Goal: Task Accomplishment & Management: Manage account settings

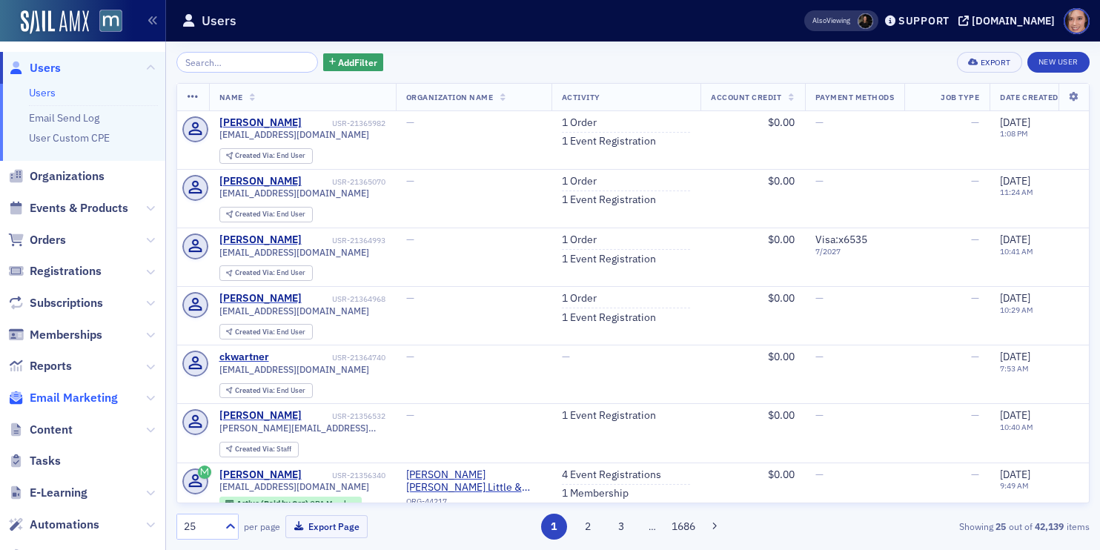
click at [113, 403] on span "Email Marketing" at bounding box center [74, 398] width 88 height 16
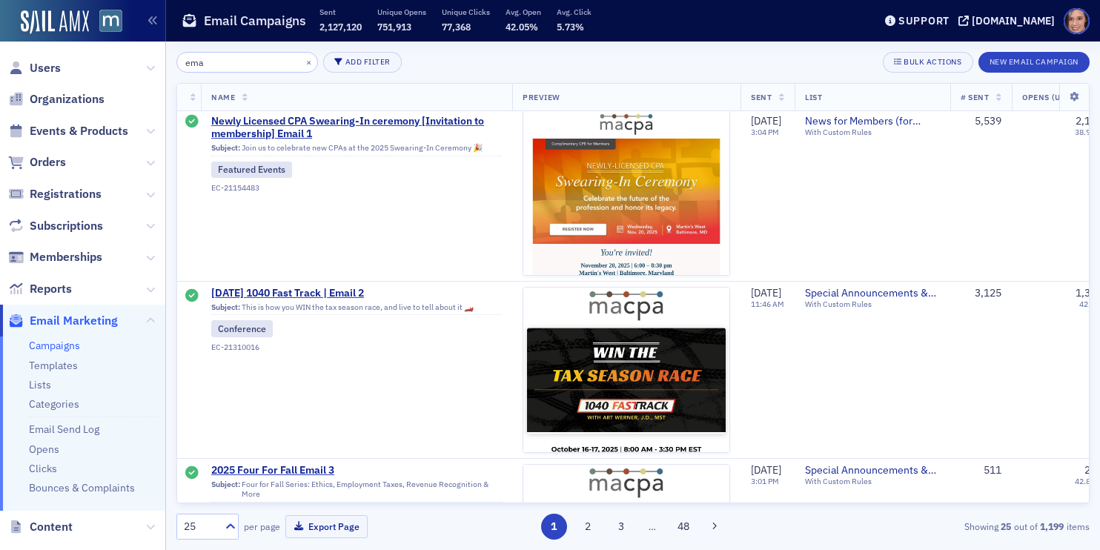
scroll to position [3911, 0]
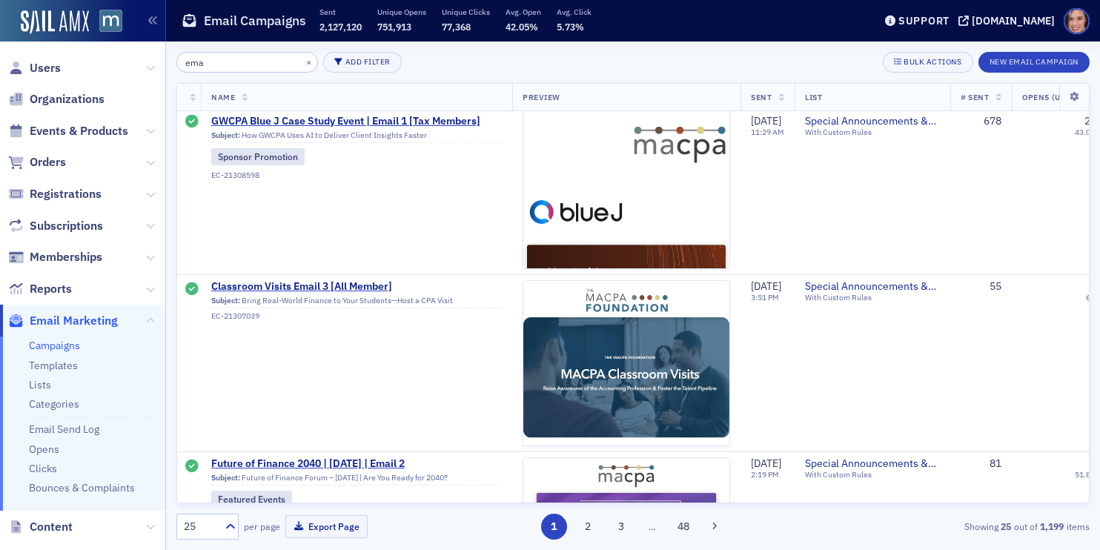
click at [246, 61] on input "ema" at bounding box center [247, 62] width 142 height 21
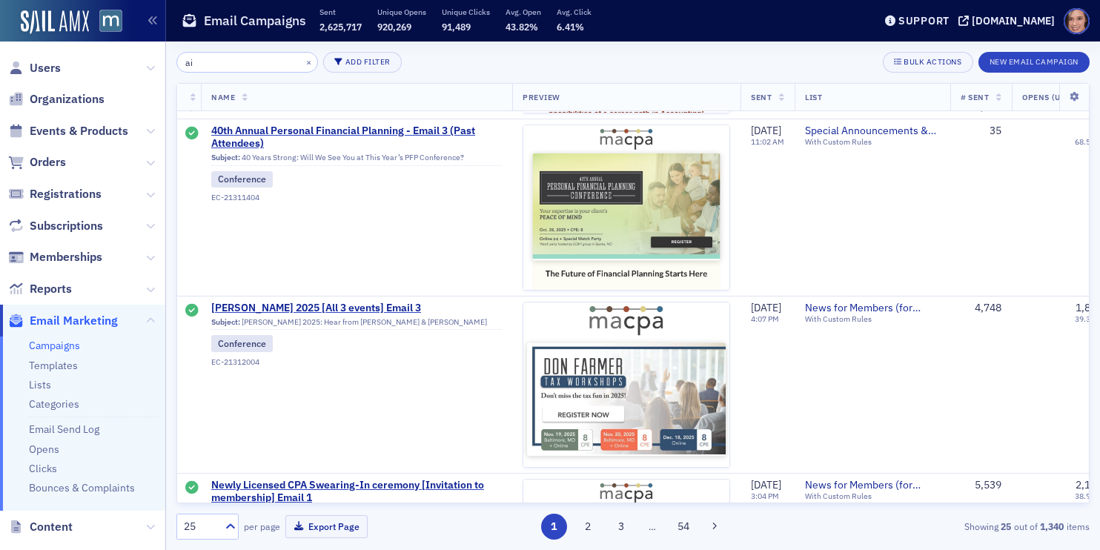
scroll to position [3766, 0]
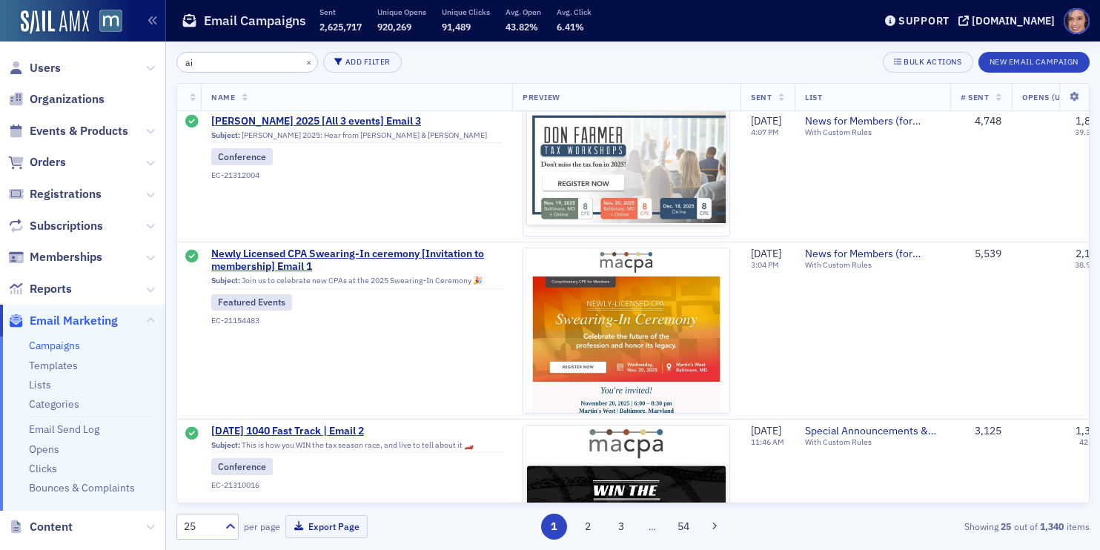
click at [209, 66] on input "ai" at bounding box center [247, 62] width 142 height 21
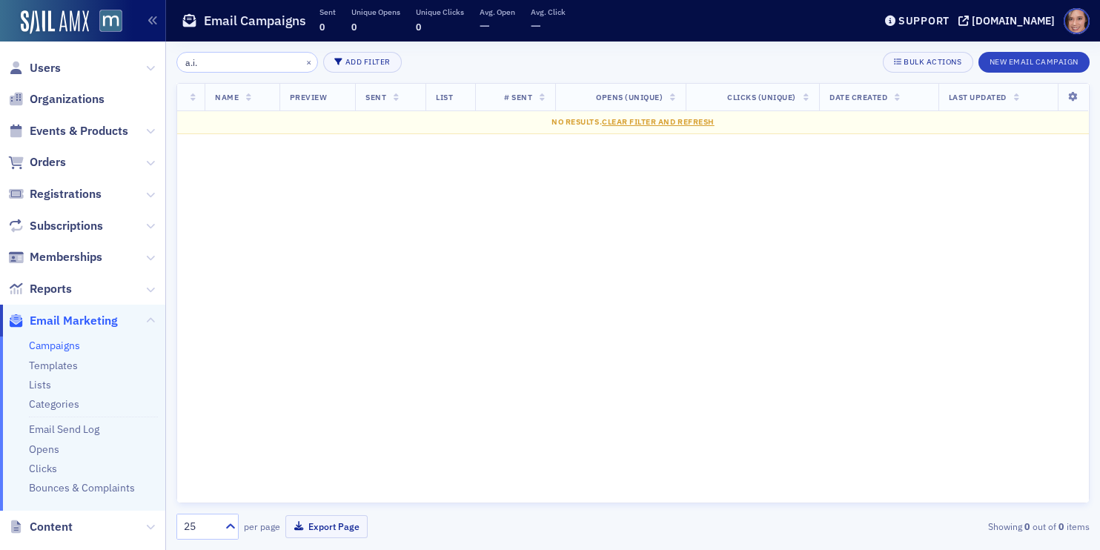
click at [225, 59] on input "a.i." at bounding box center [247, 62] width 142 height 21
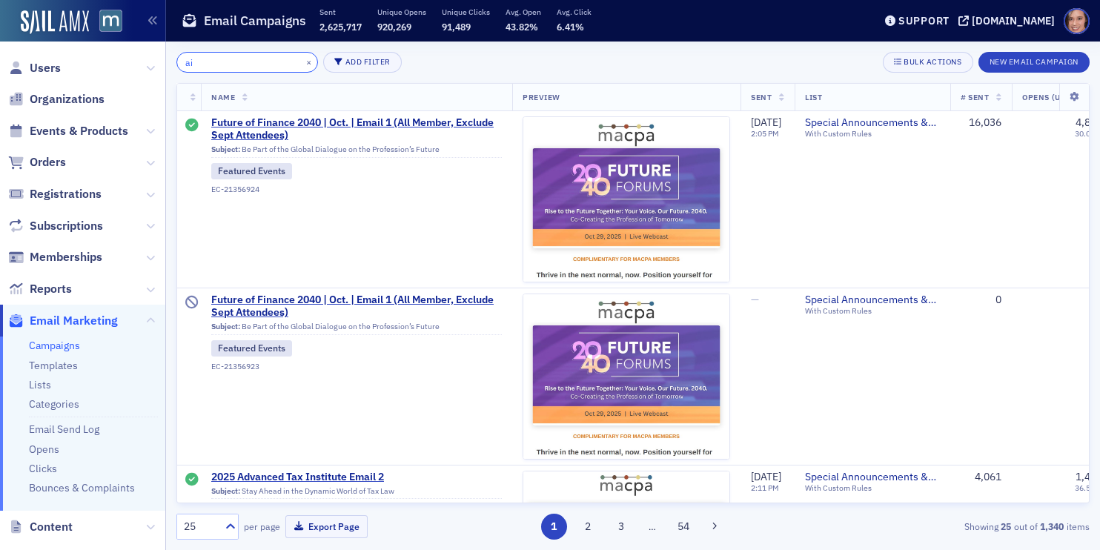
click at [235, 52] on input "ai" at bounding box center [247, 62] width 142 height 21
click at [242, 66] on input "ai" at bounding box center [247, 62] width 142 height 21
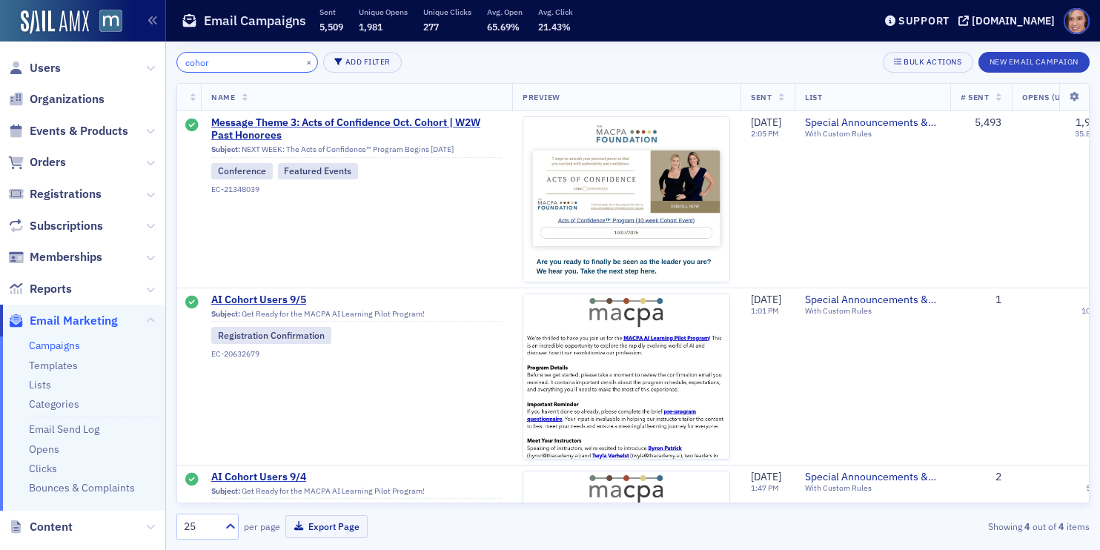
click at [213, 63] on input "cohor" at bounding box center [247, 62] width 142 height 21
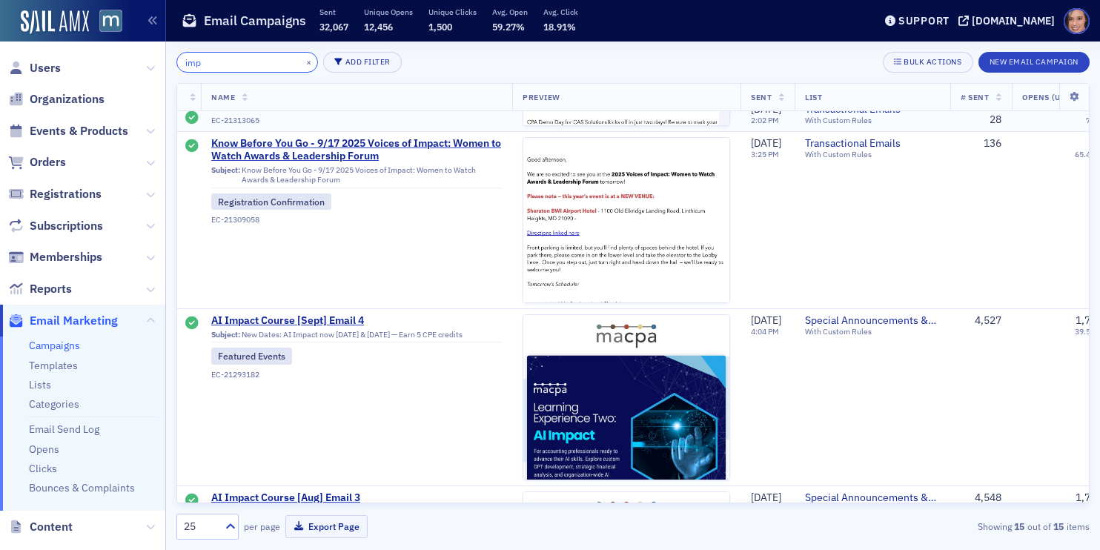
scroll to position [240, 0]
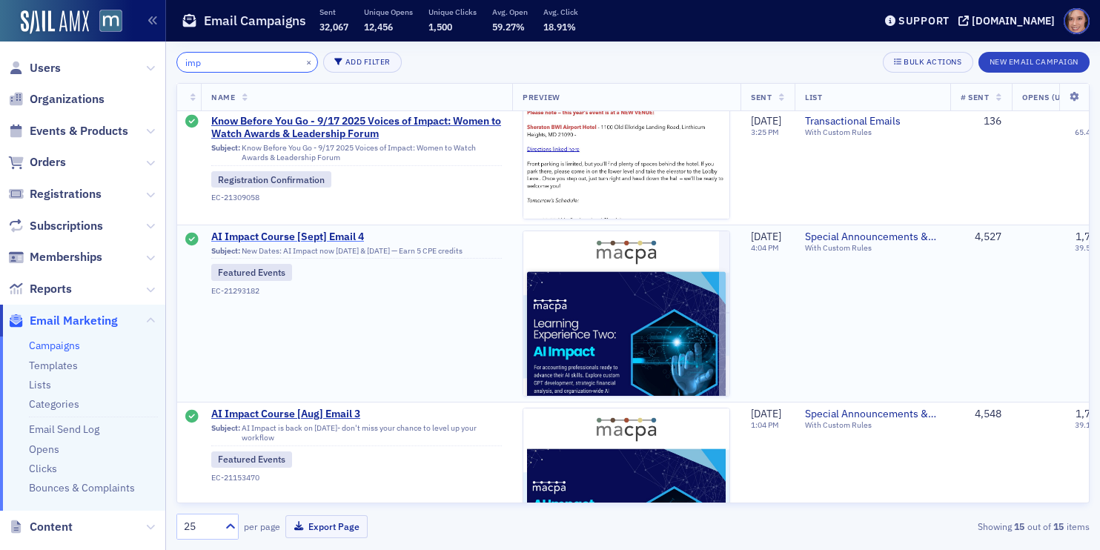
type input "imp"
click at [358, 233] on span "AI Impact Course [Sept] Email 4" at bounding box center [356, 237] width 291 height 13
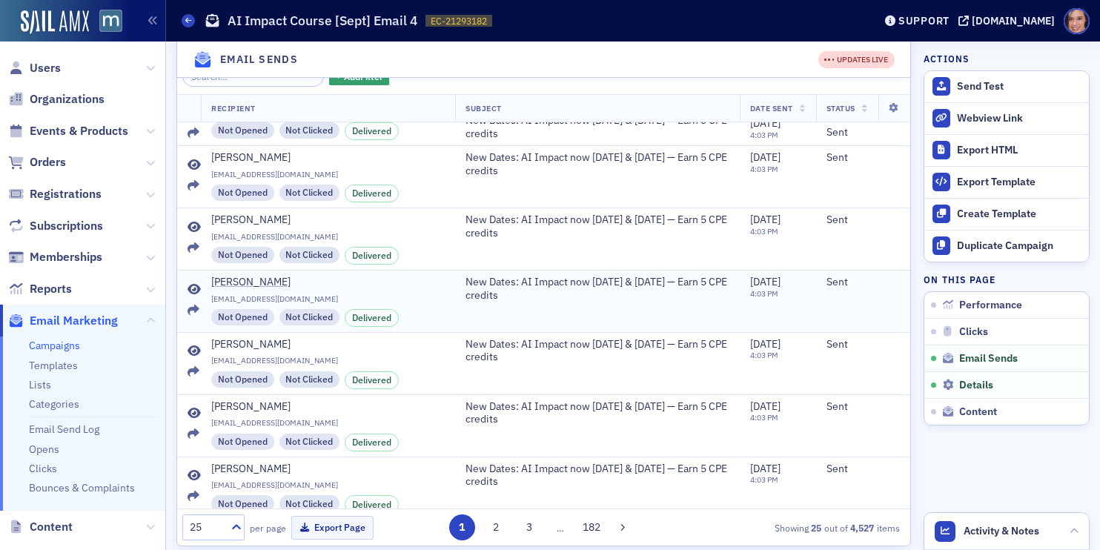
scroll to position [1342, 0]
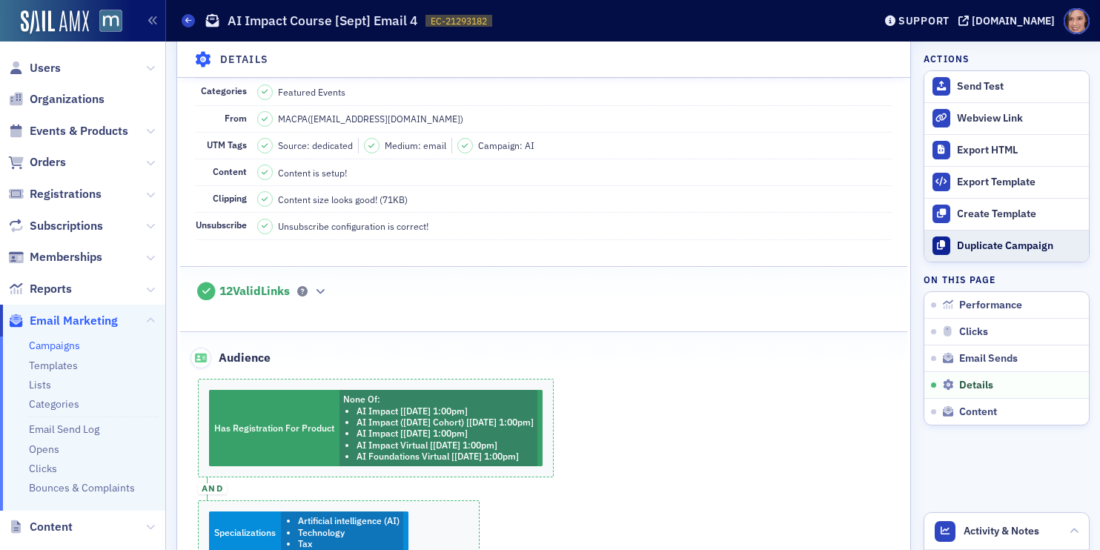
click at [996, 248] on div "Duplicate Campaign" at bounding box center [1019, 245] width 125 height 13
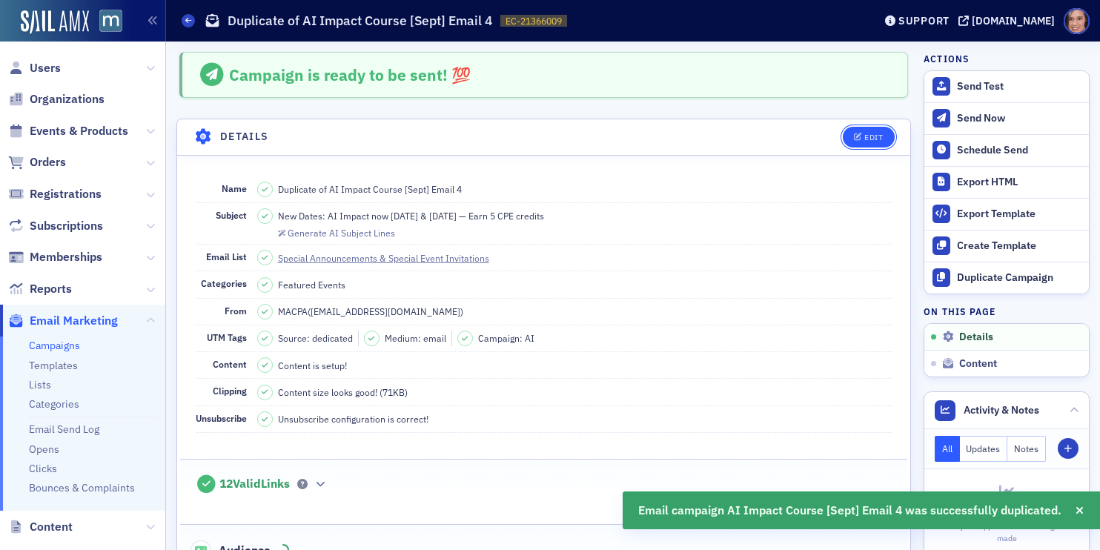
click at [864, 137] on span "Edit" at bounding box center [868, 137] width 29 height 8
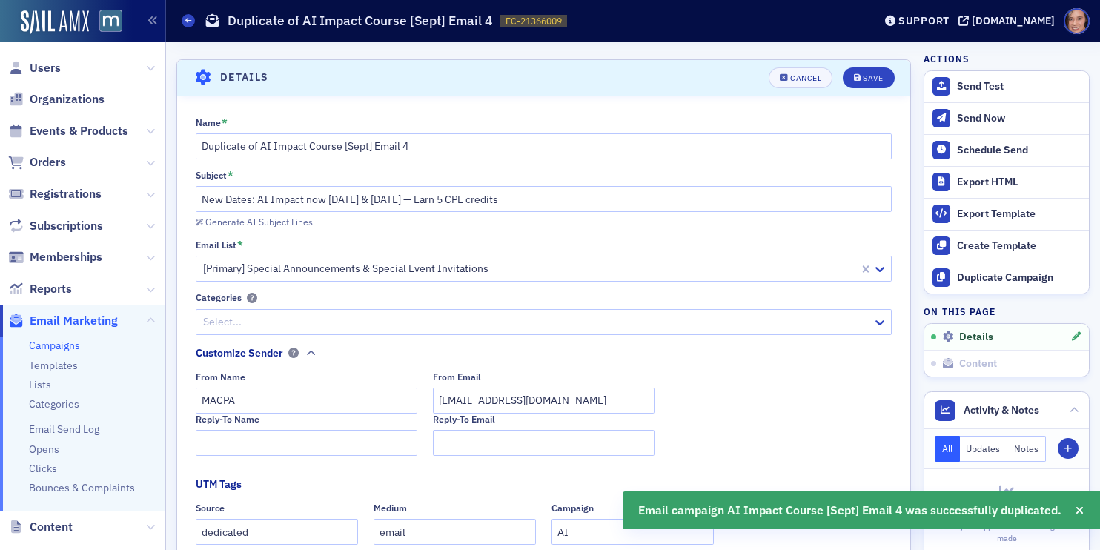
scroll to position [69, 0]
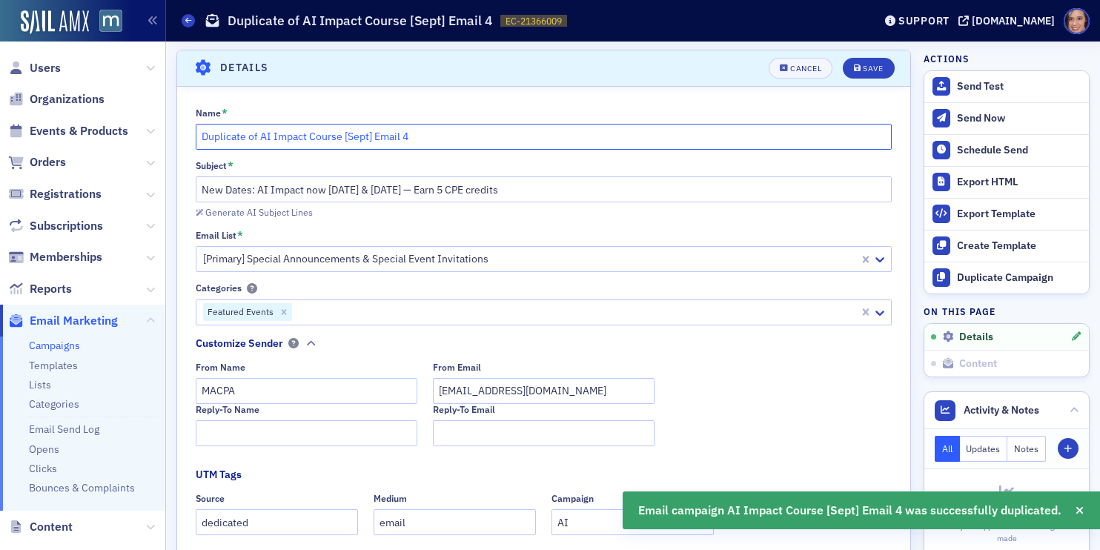
drag, startPoint x: 261, startPoint y: 139, endPoint x: 186, endPoint y: 133, distance: 75.1
click at [186, 133] on div "Name * Duplicate of AI Impact Course [Sept] Email 4 Subject * New Dates: AI Imp…" at bounding box center [543, 545] width 733 height 877
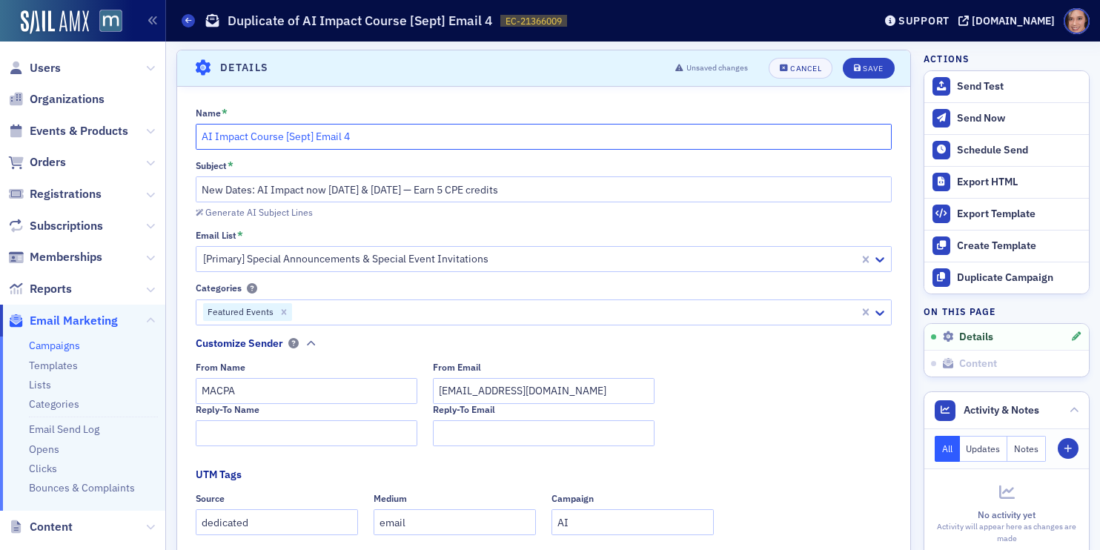
click at [291, 136] on input "AI Impact Course [Sept] Email 4" at bounding box center [544, 137] width 697 height 26
click at [364, 134] on input "AI Impact Course [Nov] Email 4" at bounding box center [544, 137] width 697 height 26
type input "AI Impact Course [Nov] Email 1"
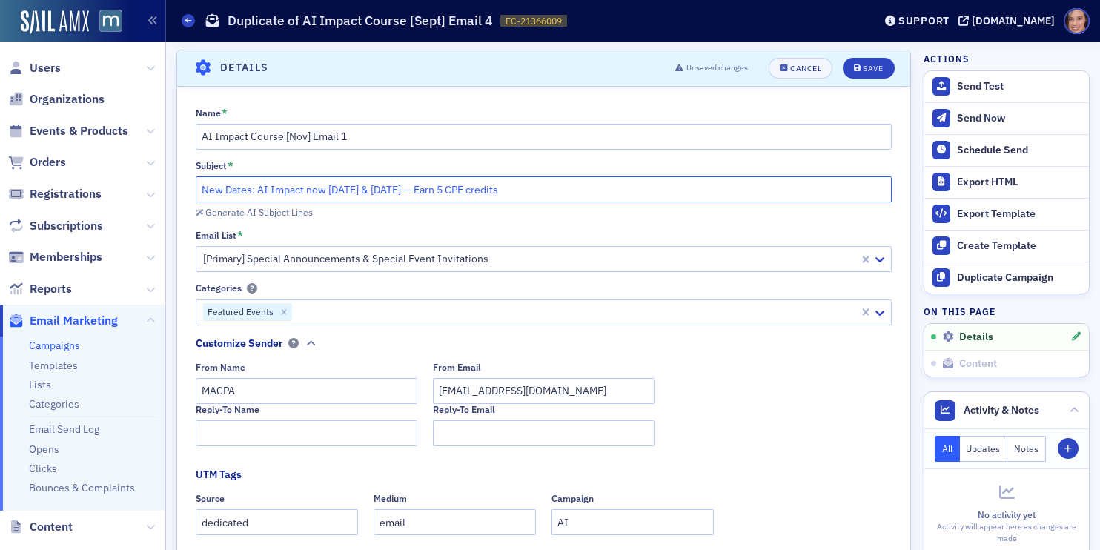
click at [402, 186] on input "New Dates: AI Impact now [DATE] & [DATE] — Earn 5 CPE credits" at bounding box center [544, 189] width 697 height 26
paste input "AI Impact Virtual Event [DATE]–[DATE]: Implement AI with confidence, not confus…"
click at [262, 191] on input "AI Impact Virtual Event [DATE]–[DATE]: Implement AI with confidence, not confus…" at bounding box center [544, 189] width 697 height 26
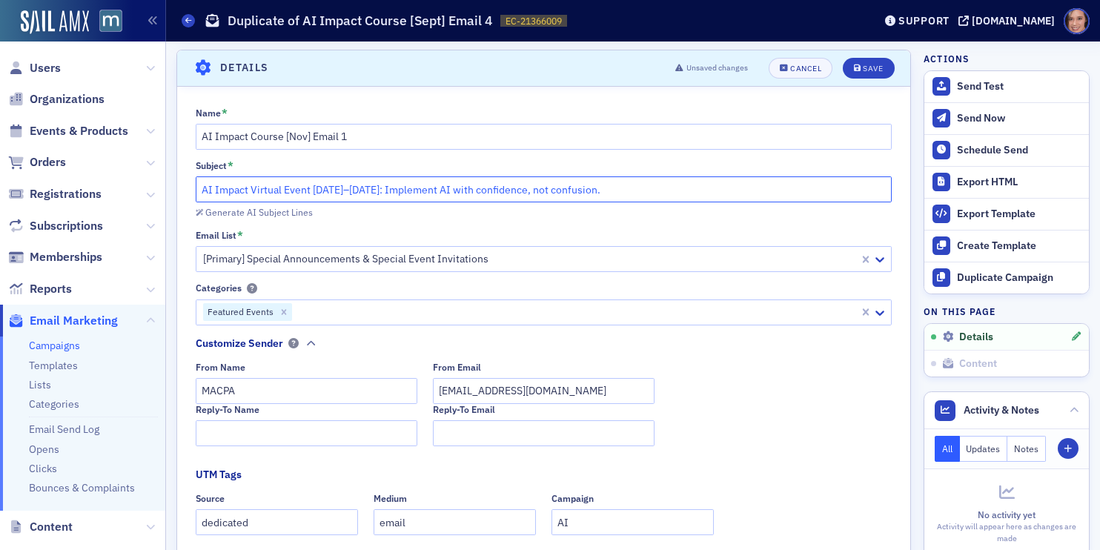
click at [262, 191] on input "AI Impact Virtual Event [DATE]–[DATE]: Implement AI with confidence, not confus…" at bounding box center [544, 189] width 697 height 26
click at [335, 193] on input "AI Impact Event [DATE]–[DATE]: Implement AI with confidence, not confusion." at bounding box center [544, 189] width 697 height 26
paste input "🤖"
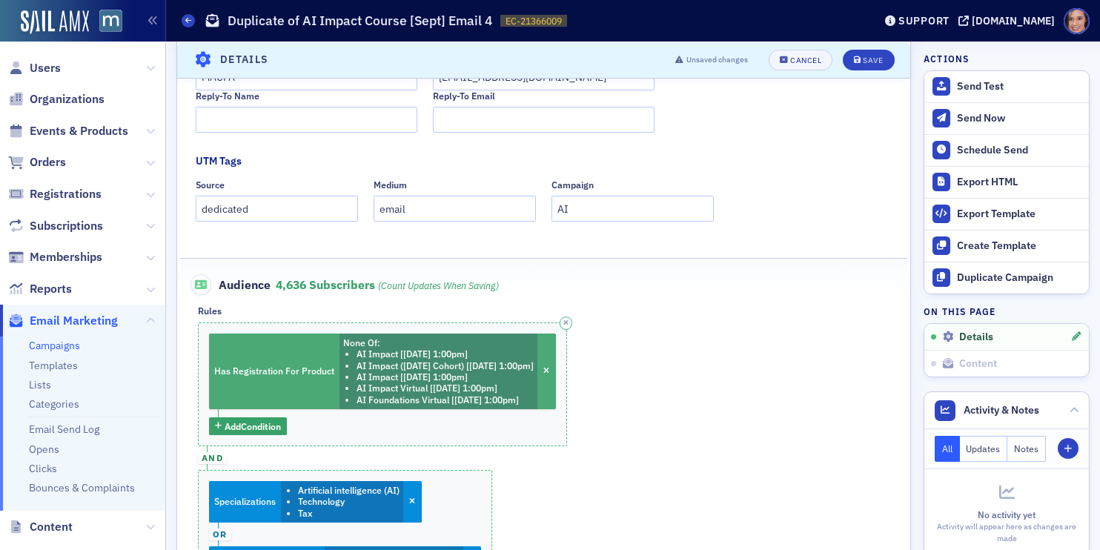
scroll to position [448, 0]
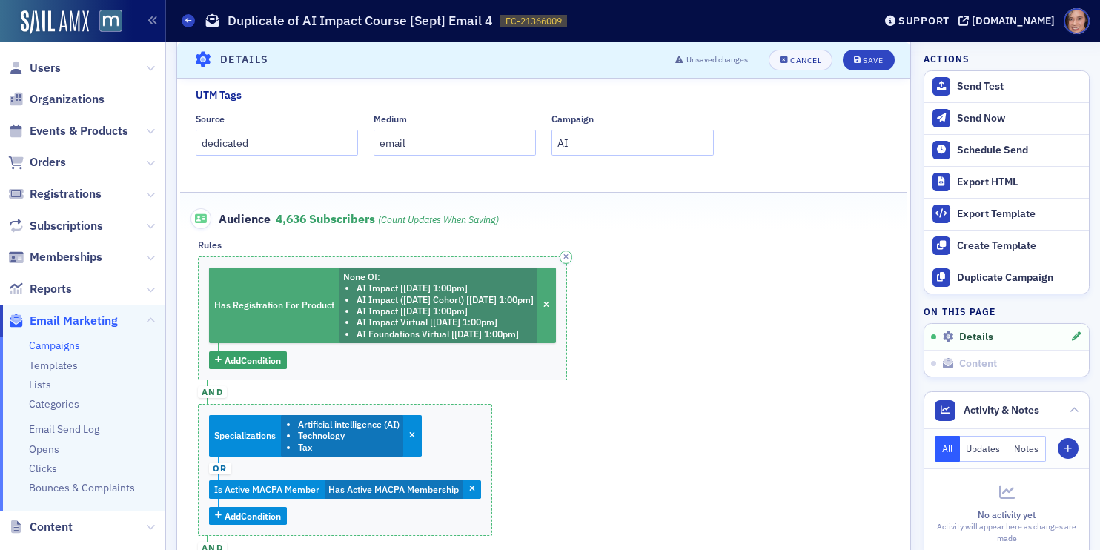
type input "AI Impact Event [DATE]–[DATE] 🤖 Implement AI with confidence, not confusion."
click at [499, 311] on li "AI Impact [[DATE] 1:00pm]" at bounding box center [445, 310] width 177 height 11
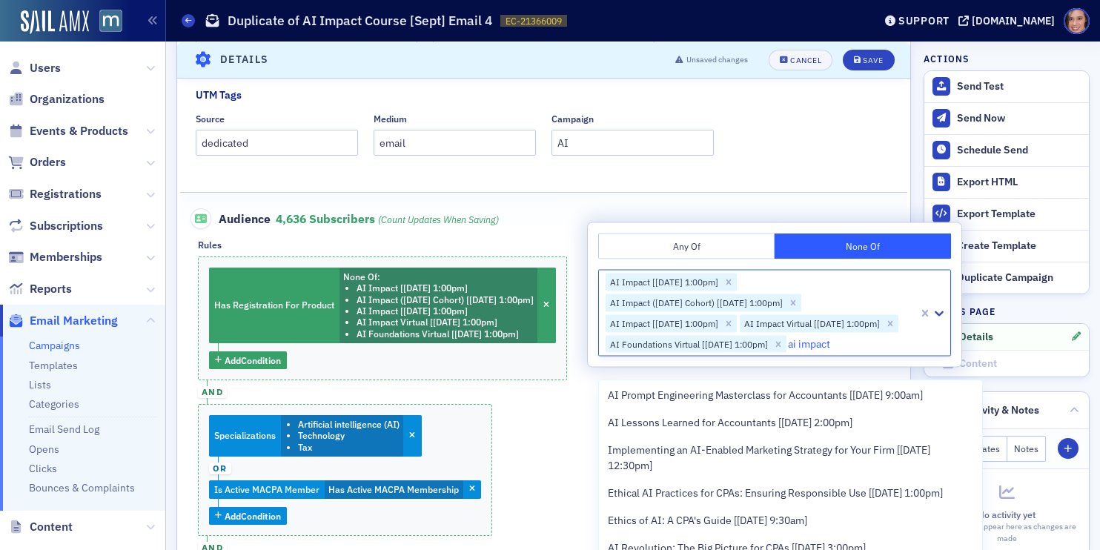
scroll to position [666, 0]
type input "ai impact"
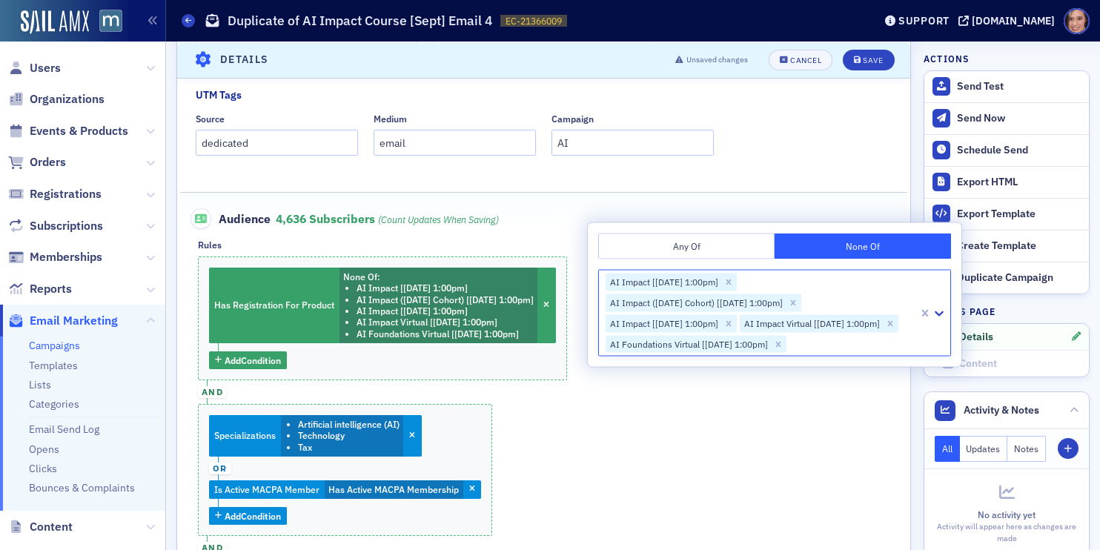
paste input "AI Impact"
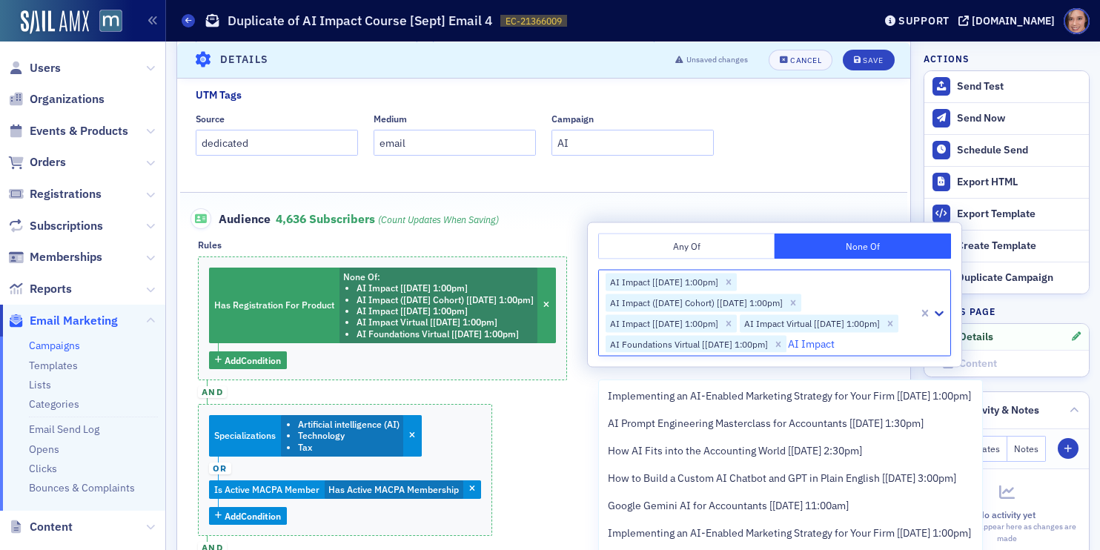
scroll to position [1228, 0]
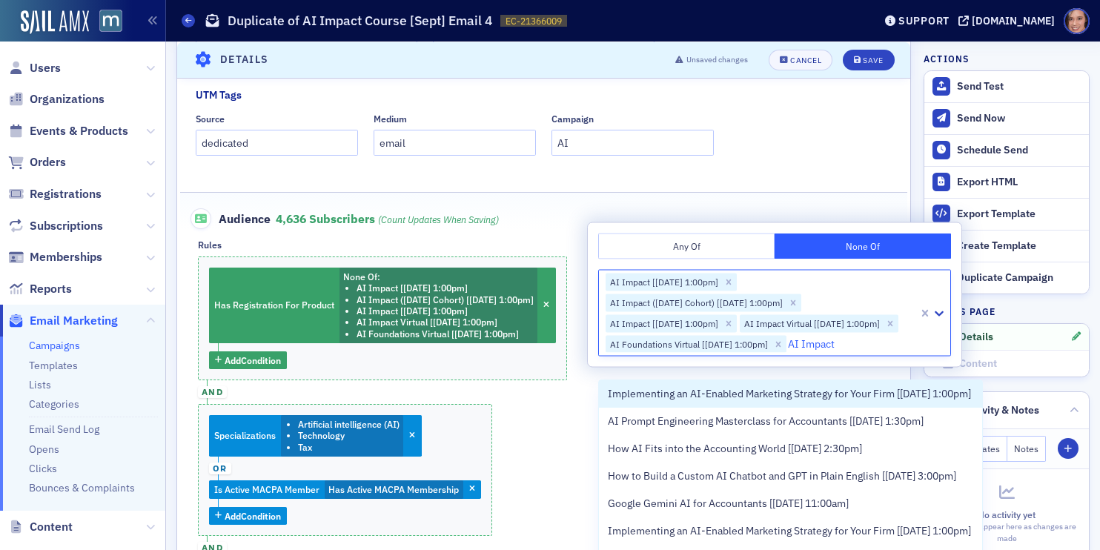
type input "AI Impact"
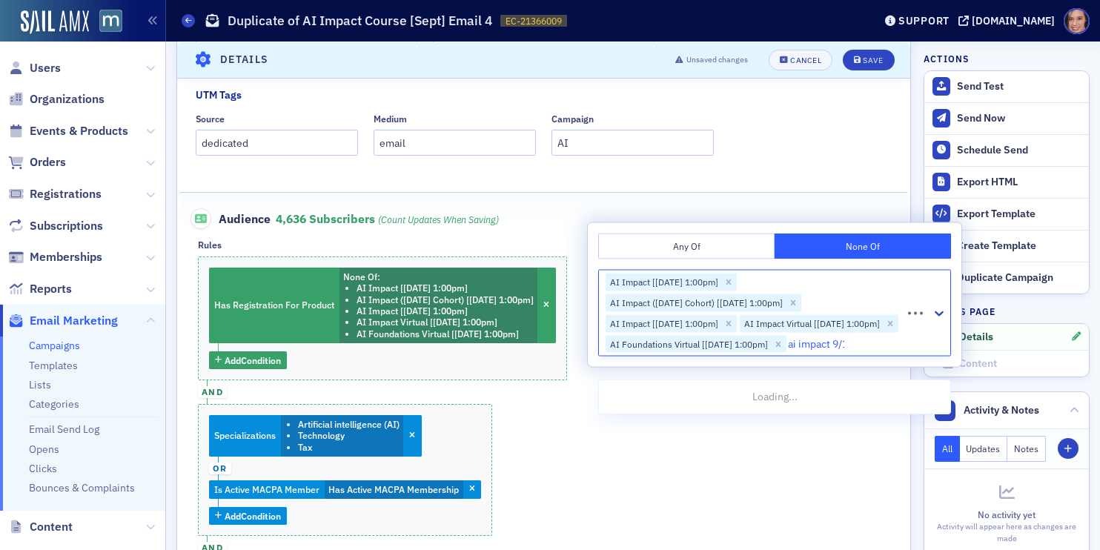
type input "ai impact 9/18"
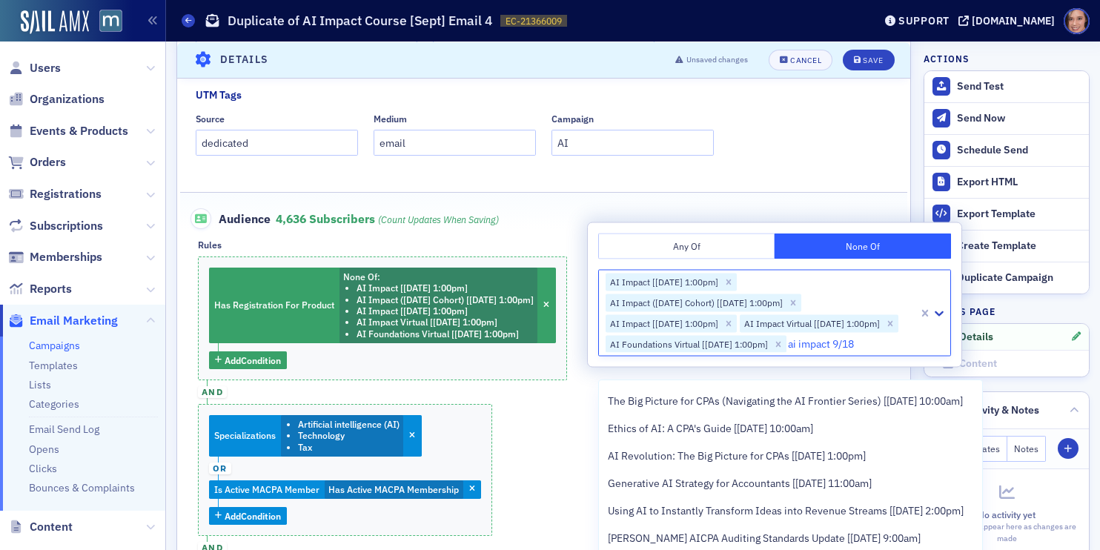
scroll to position [915, 0]
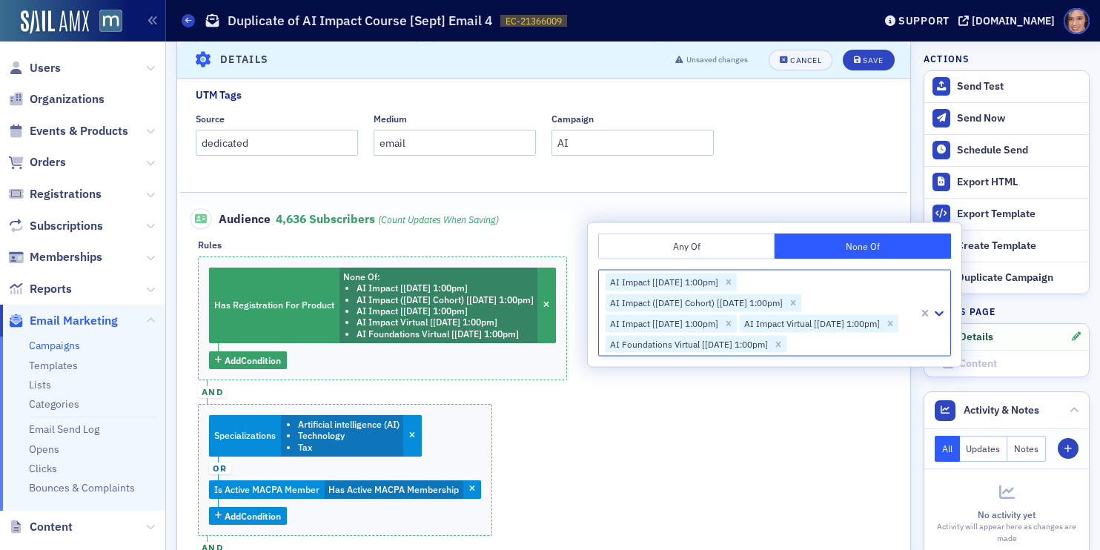
click at [904, 354] on div at bounding box center [852, 344] width 129 height 19
click at [791, 446] on div "Has Registration For Product None Of : AI Impact [[DATE] 1:00pm] AI Impact ([DA…" at bounding box center [544, 430] width 692 height 348
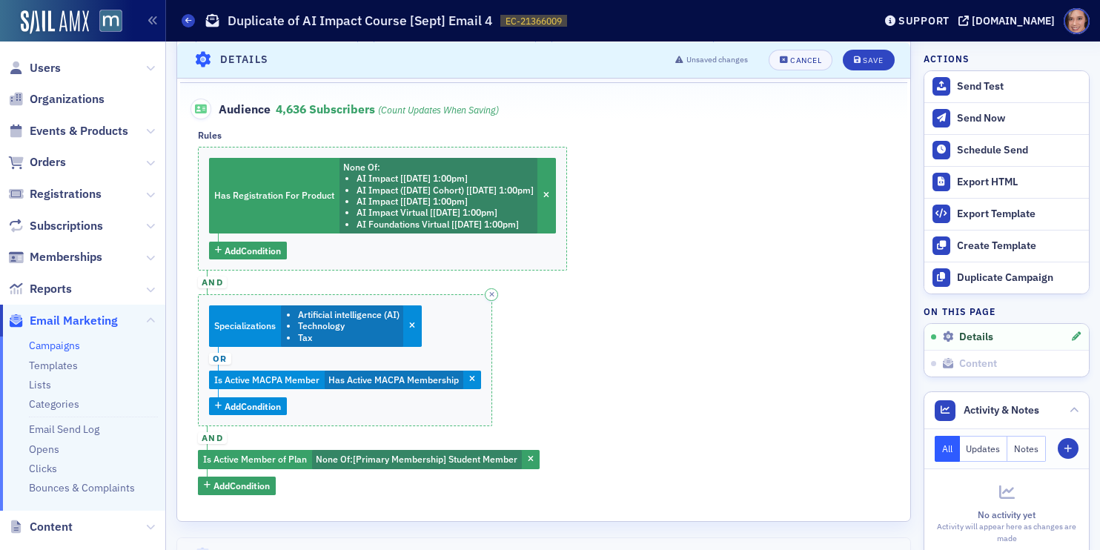
scroll to position [568, 0]
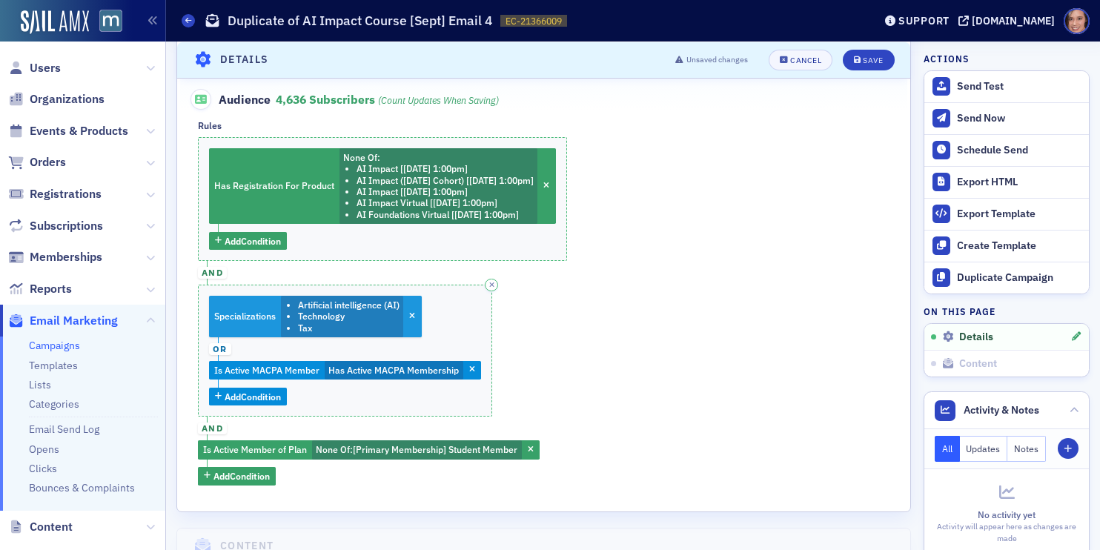
click at [306, 322] on li "Tax" at bounding box center [349, 327] width 102 height 11
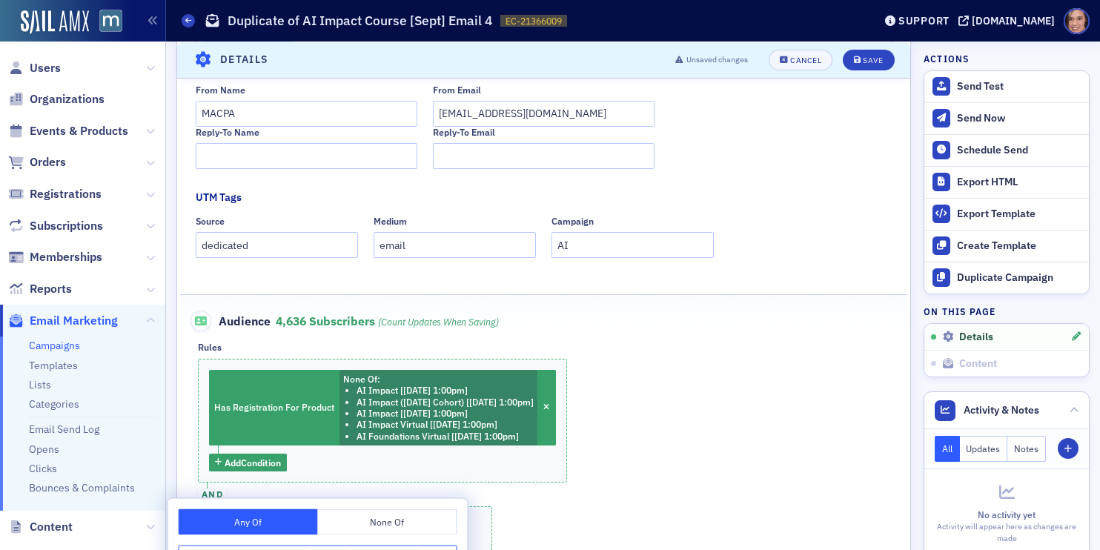
scroll to position [386, 0]
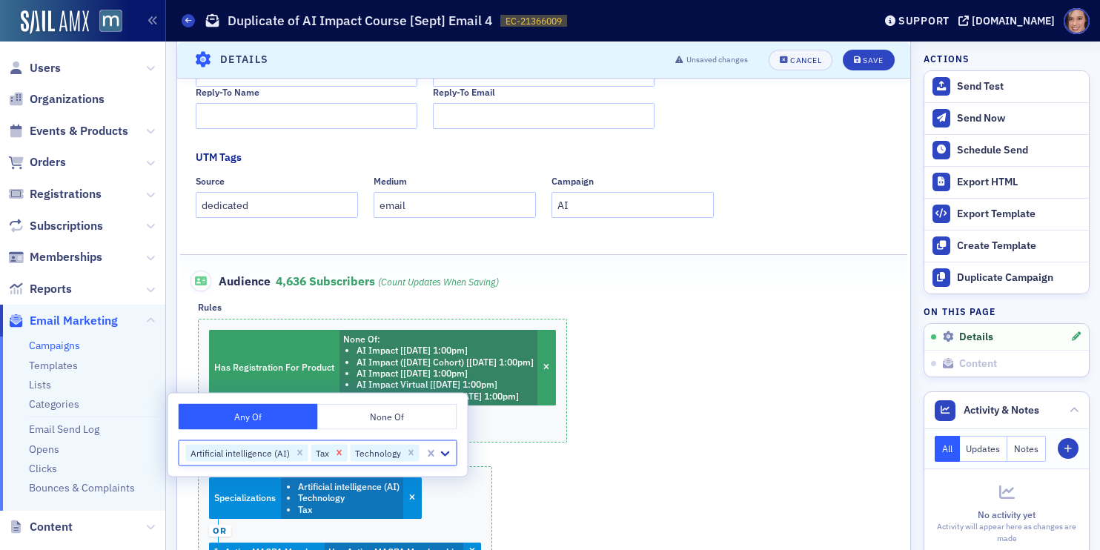
click at [337, 454] on icon "Remove Tax" at bounding box center [339, 452] width 5 height 5
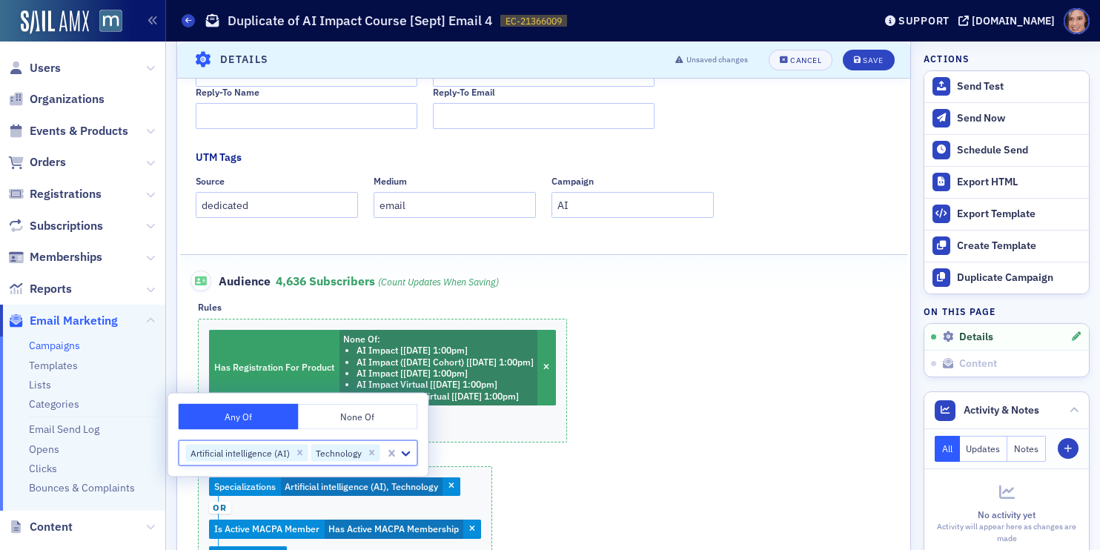
click at [718, 447] on div "Has Registration For Product None Of : AI Impact [[DATE] 1:00pm] AI Impact ([DA…" at bounding box center [544, 481] width 692 height 325
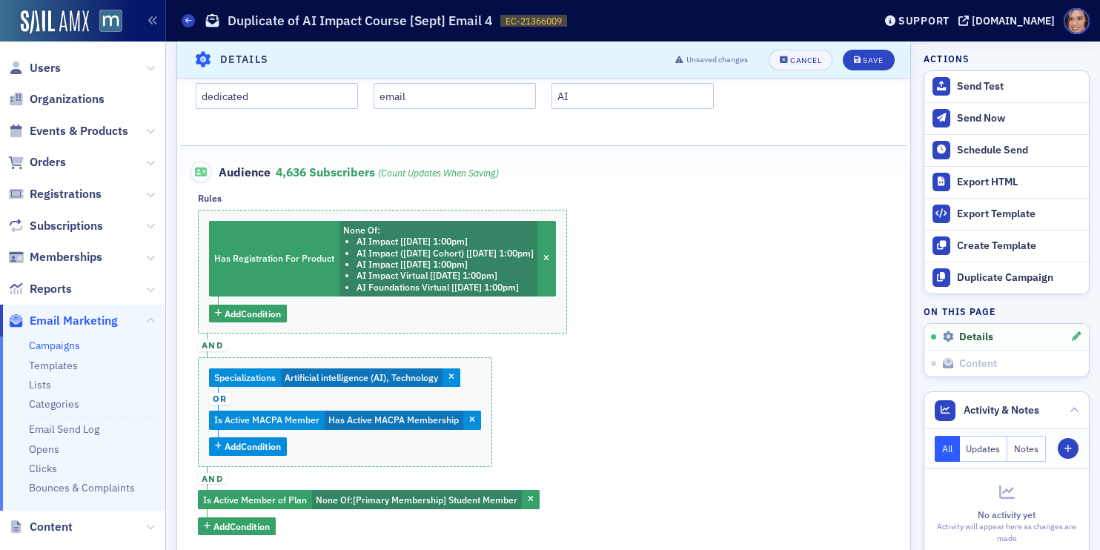
scroll to position [511, 0]
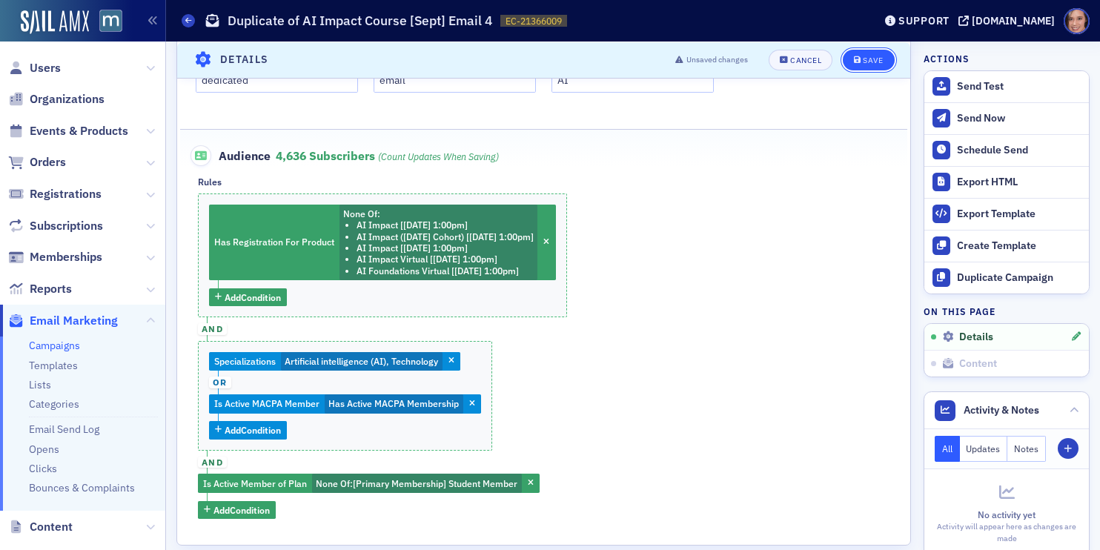
click at [851, 67] on button "Save" at bounding box center [868, 59] width 51 height 21
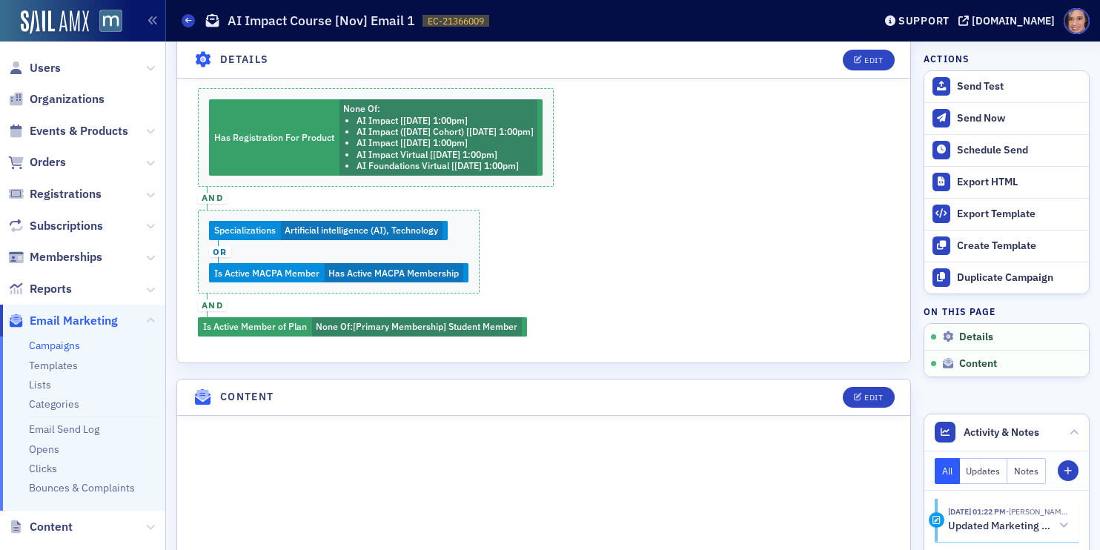
scroll to position [326, 0]
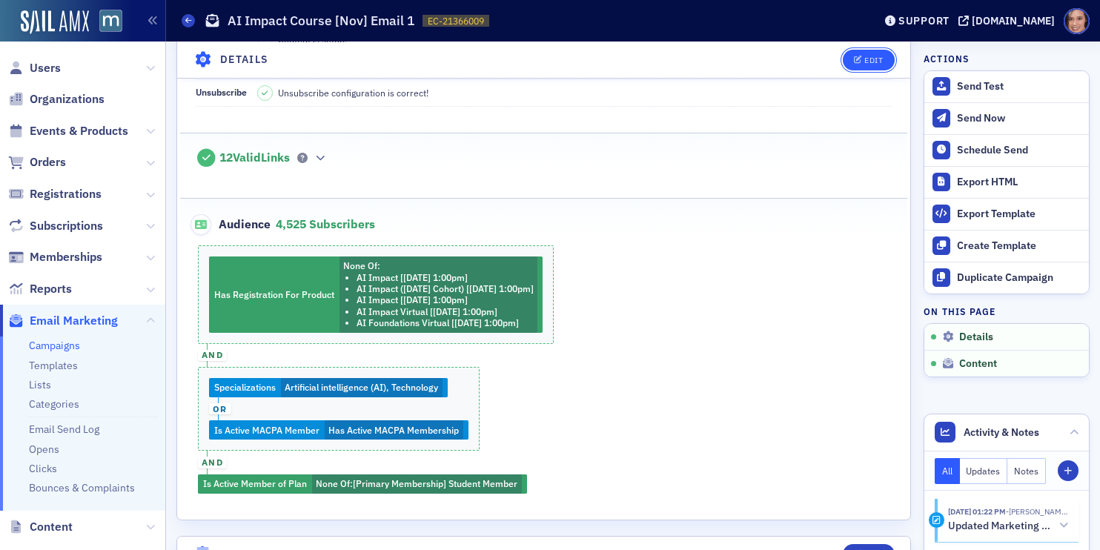
click at [870, 60] on div "Edit" at bounding box center [873, 60] width 19 height 8
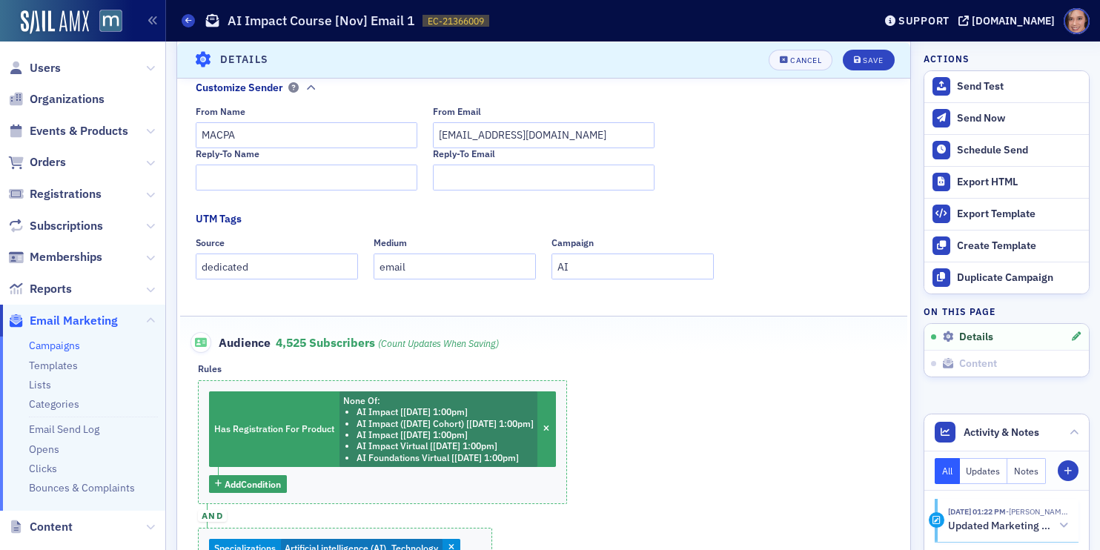
scroll to position [352, 0]
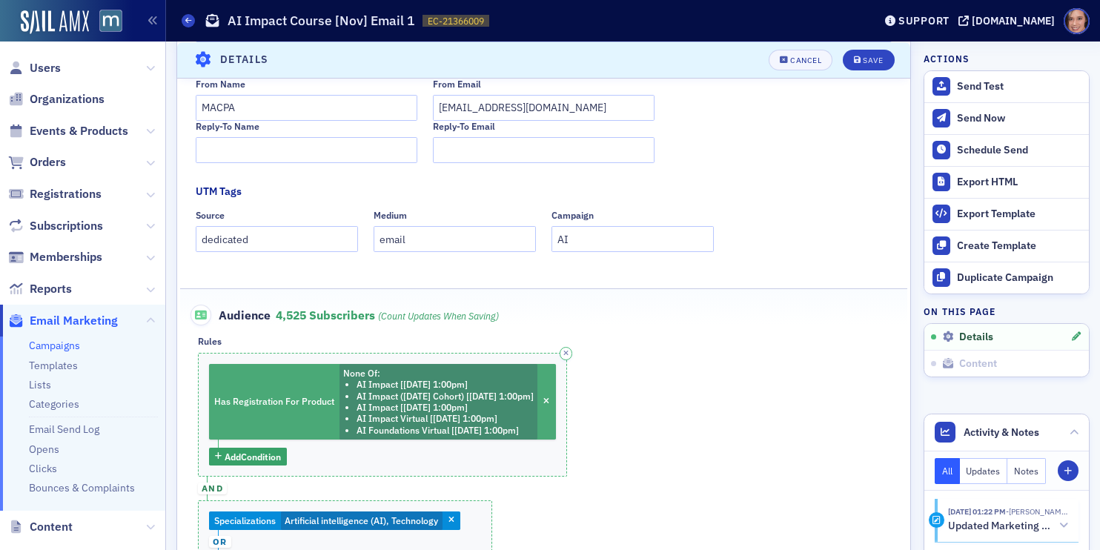
click at [468, 395] on li "AI Impact ([DATE] Cohort) [[DATE] 1:00pm]" at bounding box center [445, 396] width 177 height 11
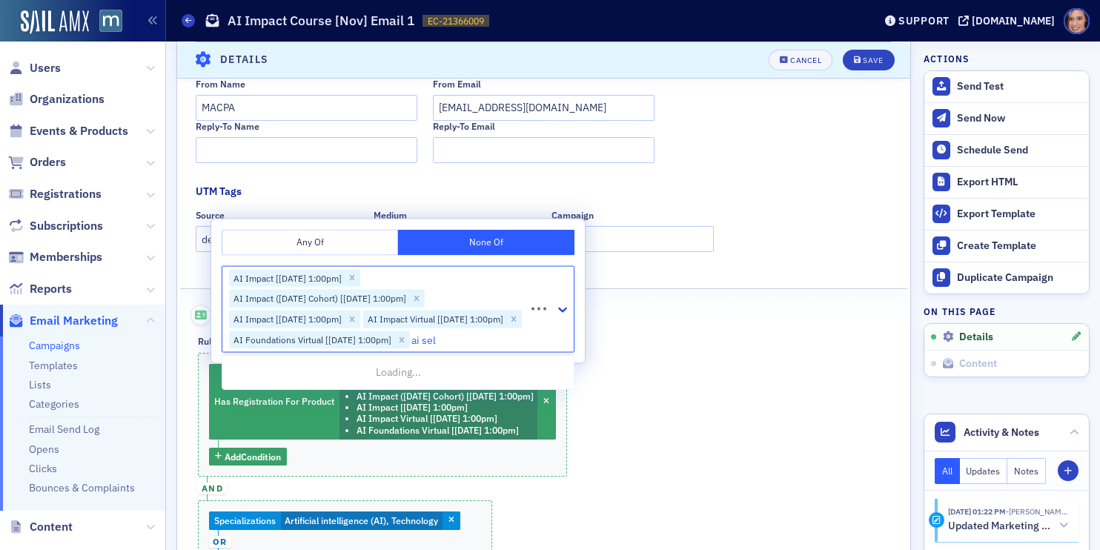
type input "ai self"
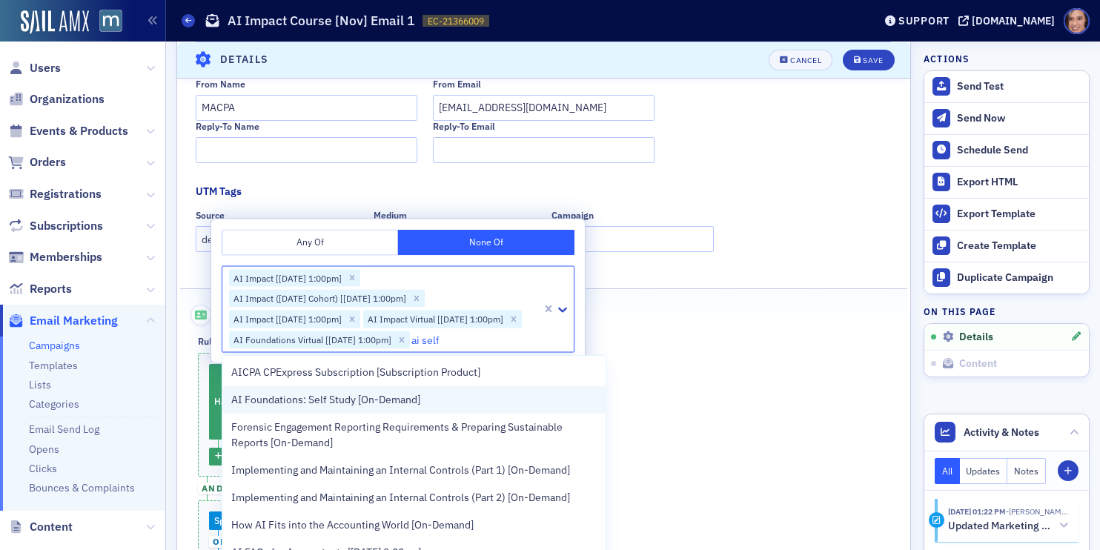
click at [503, 396] on div "AI Foundations: Self Study [On-Demand]" at bounding box center [413, 400] width 365 height 16
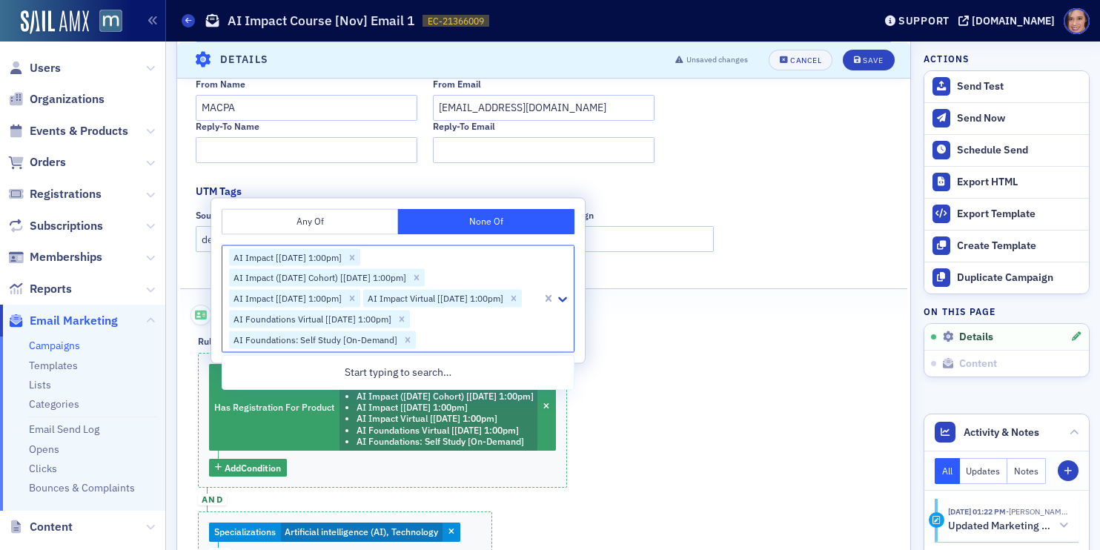
click at [734, 393] on div "Has Registration For Product None Of : AI Impact [[DATE] 1:00pm] AI Impact ([DA…" at bounding box center [544, 521] width 692 height 337
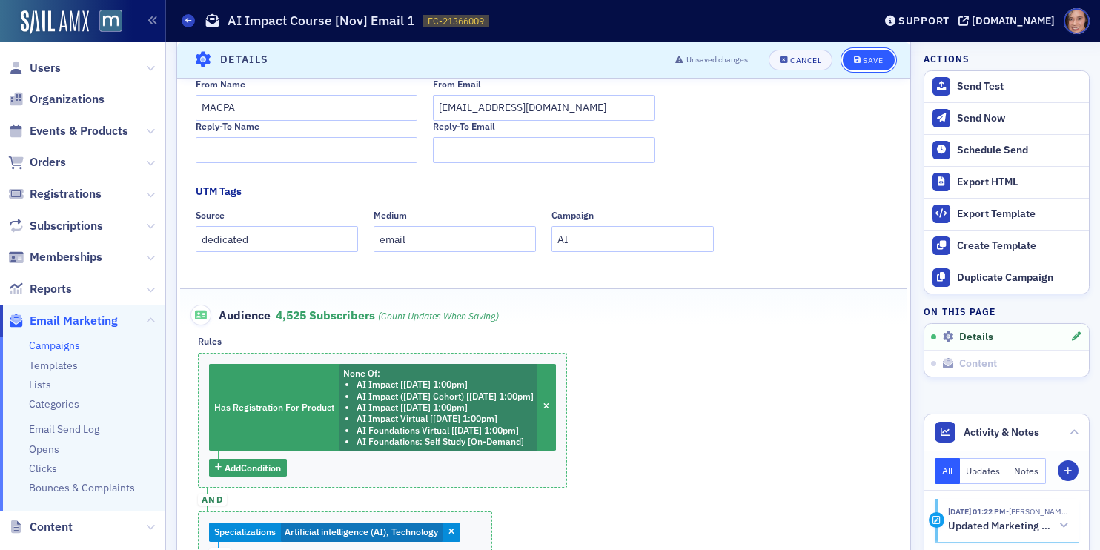
click at [863, 62] on div "Save" at bounding box center [873, 60] width 20 height 8
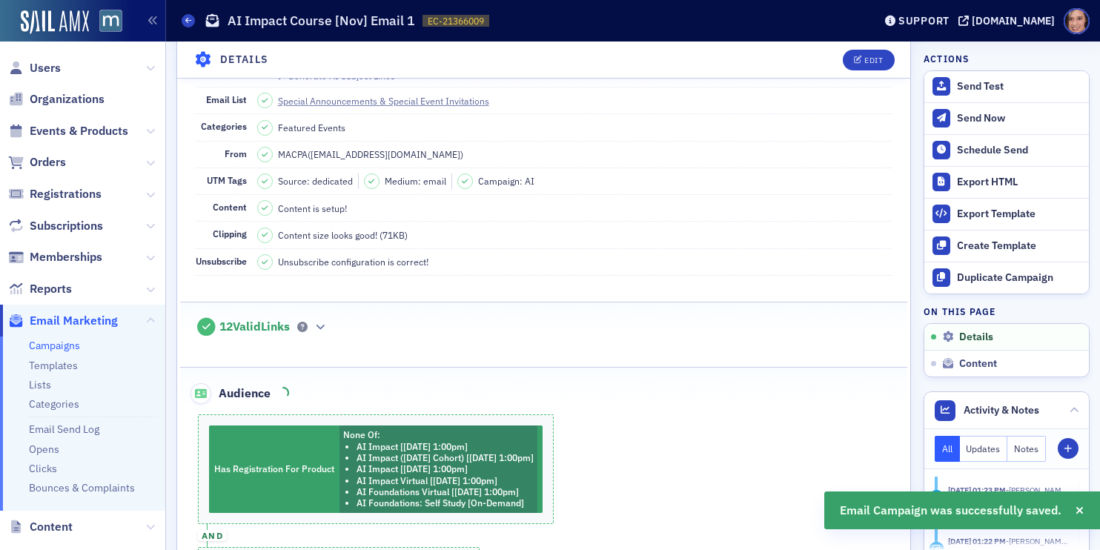
scroll to position [245, 0]
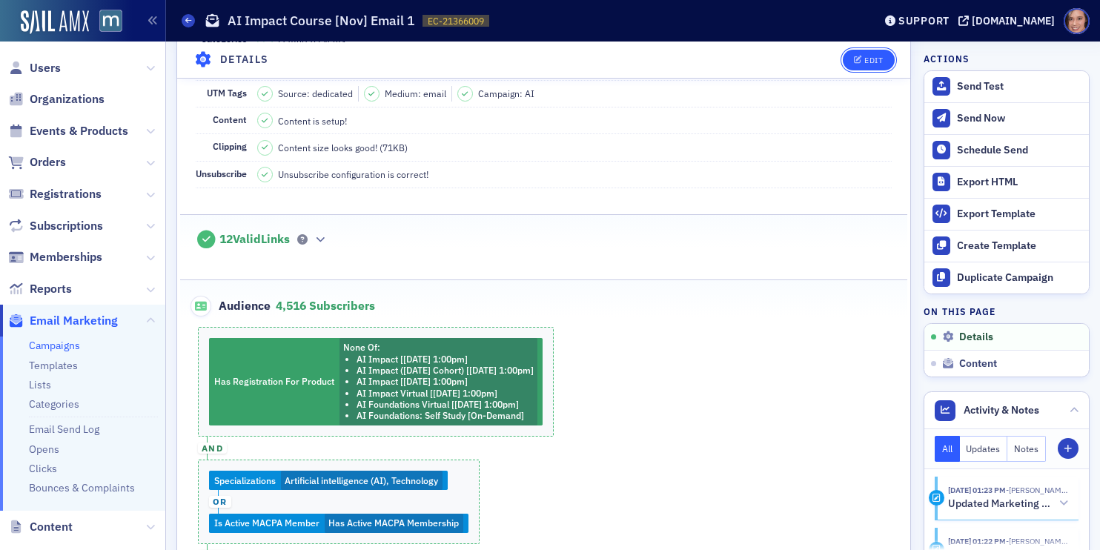
click at [875, 61] on div "Edit" at bounding box center [873, 60] width 19 height 8
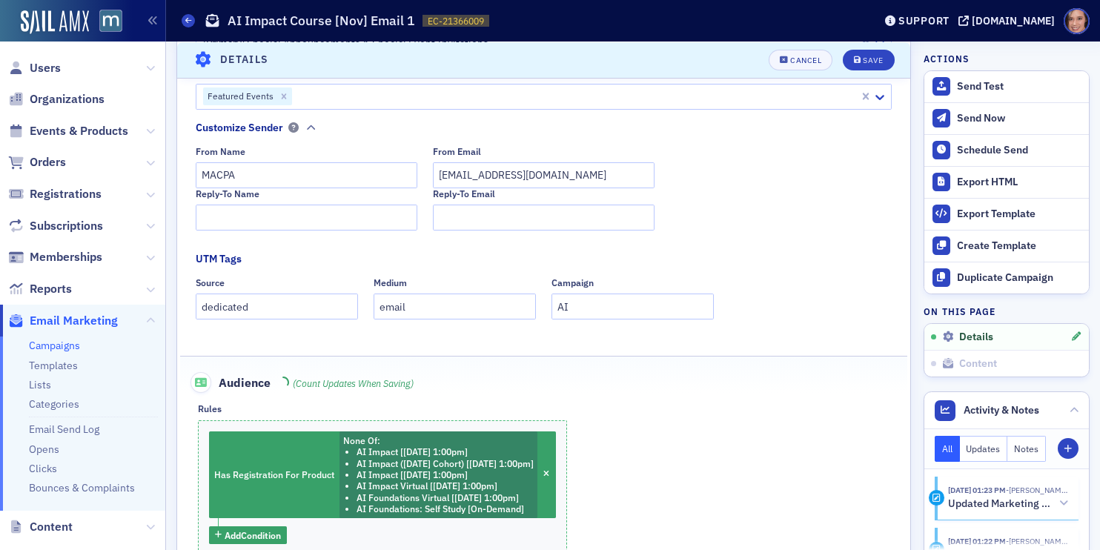
scroll to position [443, 0]
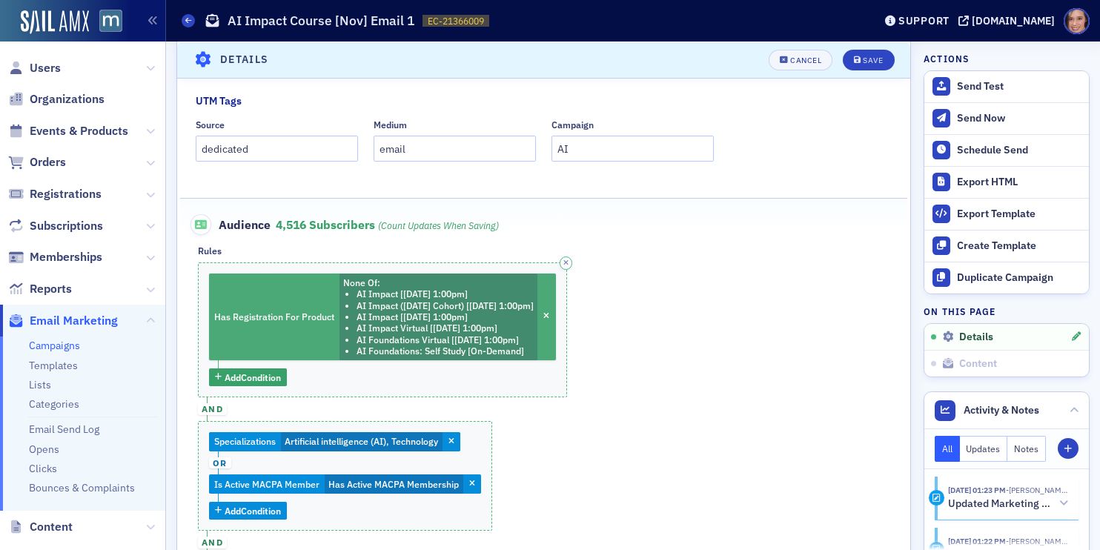
click at [483, 301] on li "AI Impact ([DATE] Cohort) [[DATE] 1:00pm]" at bounding box center [445, 305] width 177 height 11
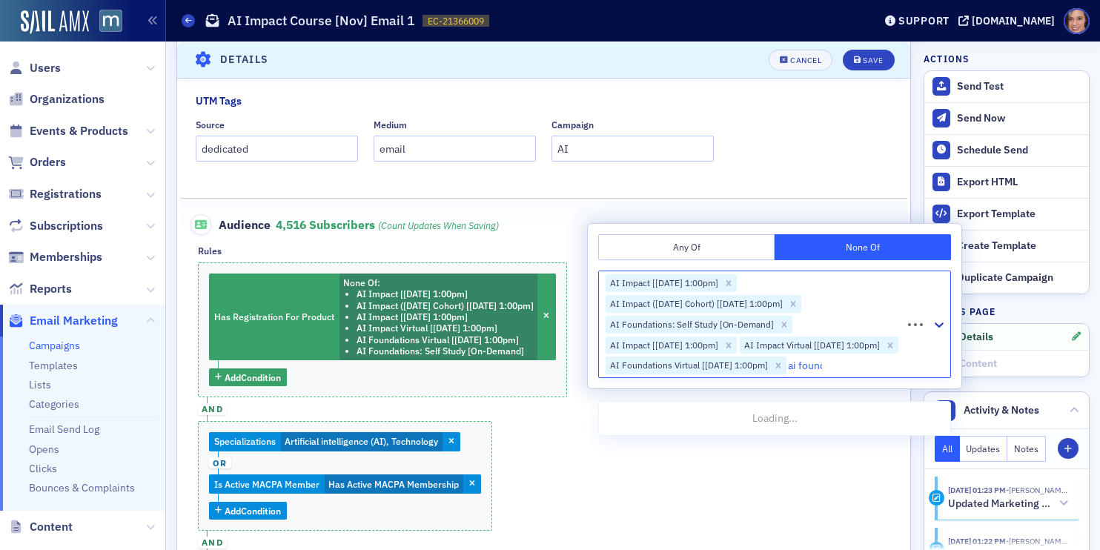
type input "ai founda"
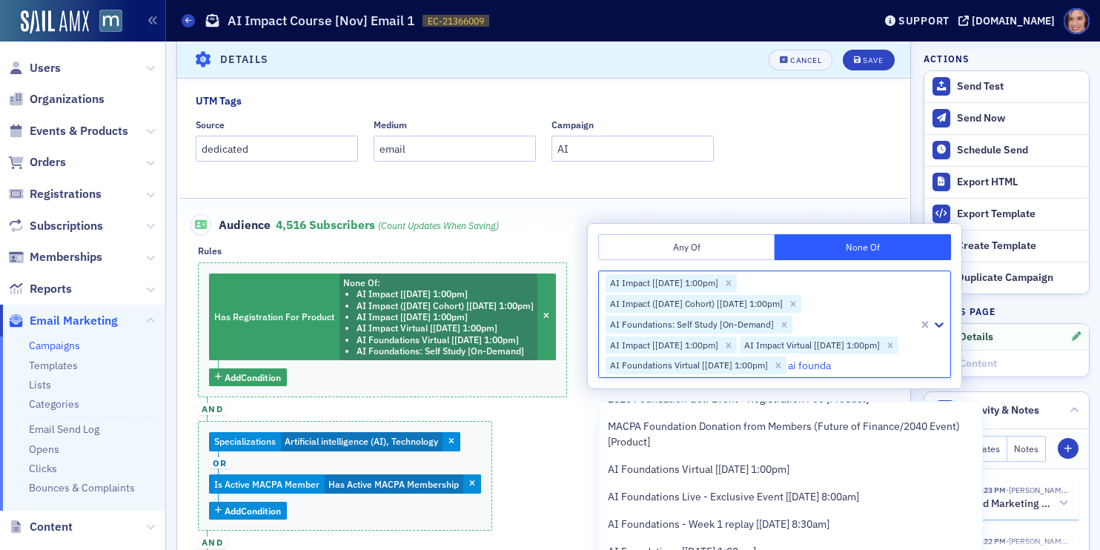
scroll to position [131, 0]
click at [819, 466] on div "AI Foundations Virtual [[DATE] 1:00pm]" at bounding box center [790, 468] width 365 height 16
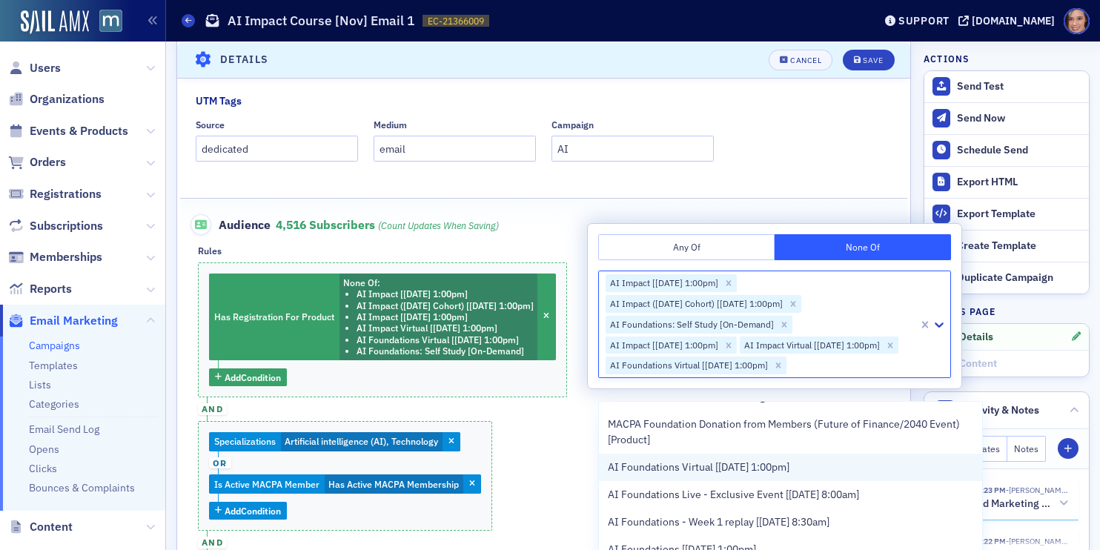
scroll to position [0, 0]
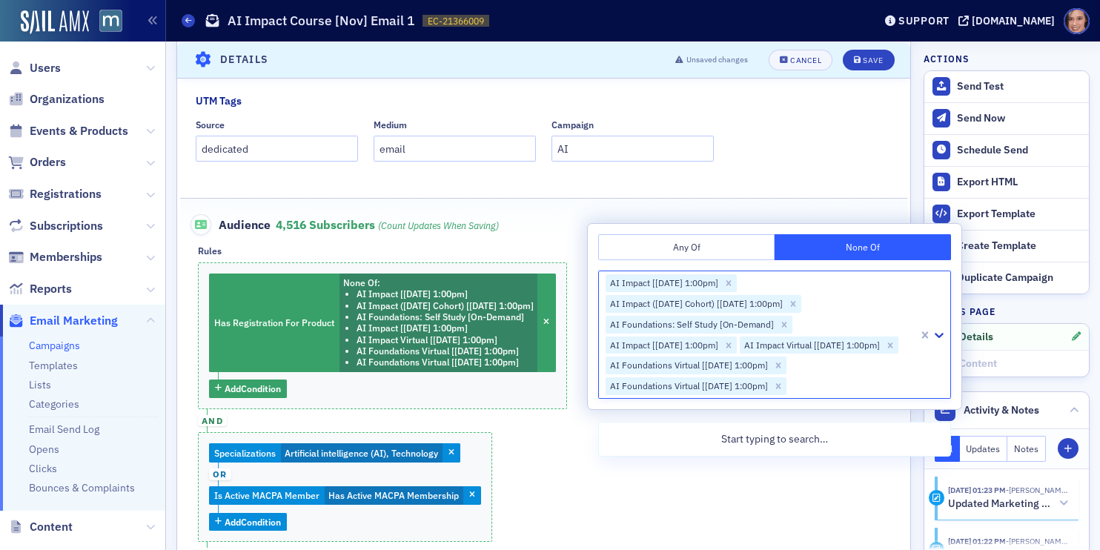
click at [867, 213] on div "Audience 4,516 Subscribers (count updates when saving)" at bounding box center [544, 217] width 697 height 36
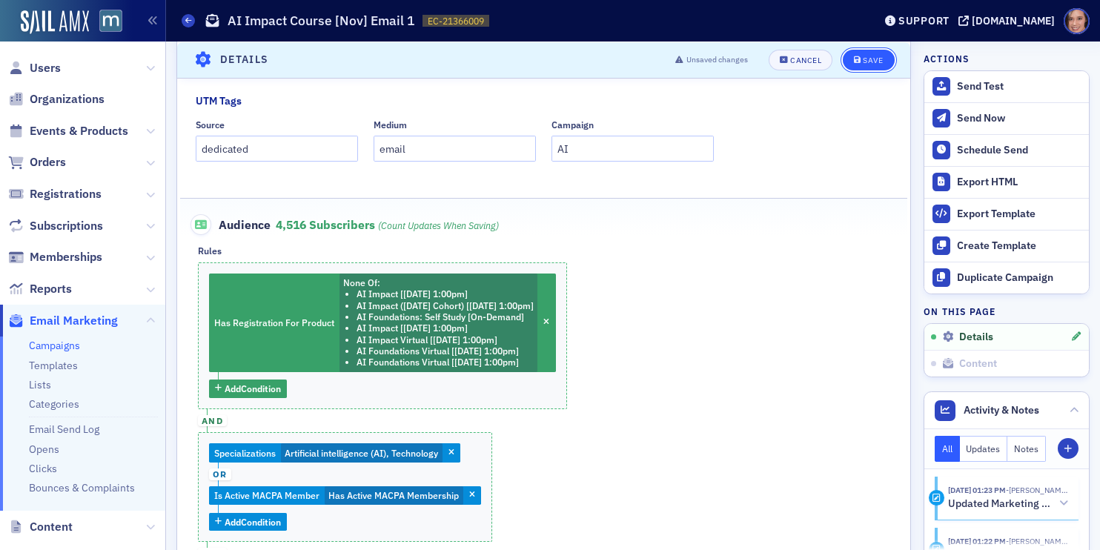
click at [865, 67] on button "Save" at bounding box center [868, 59] width 51 height 21
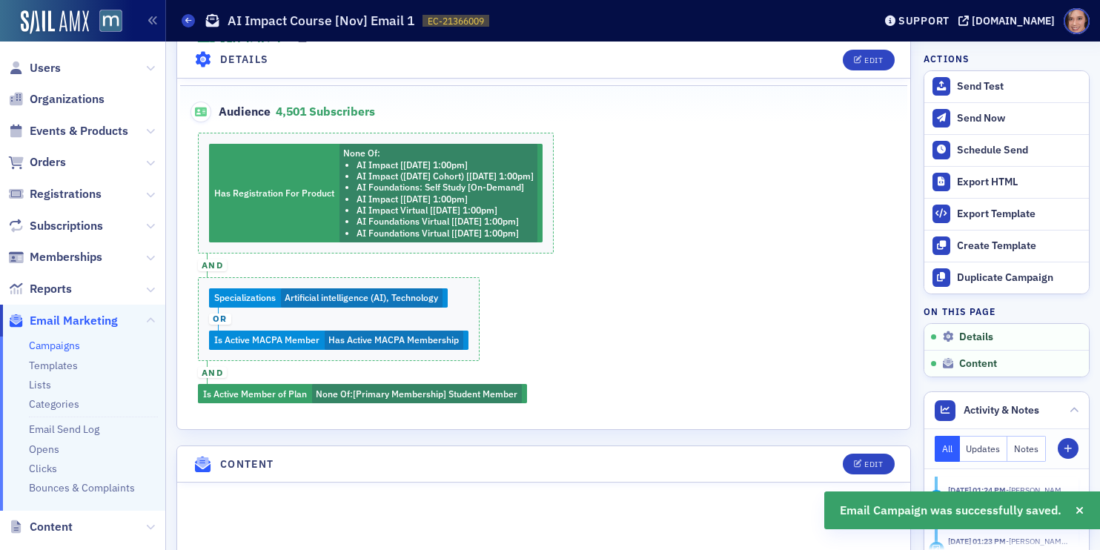
scroll to position [752, 0]
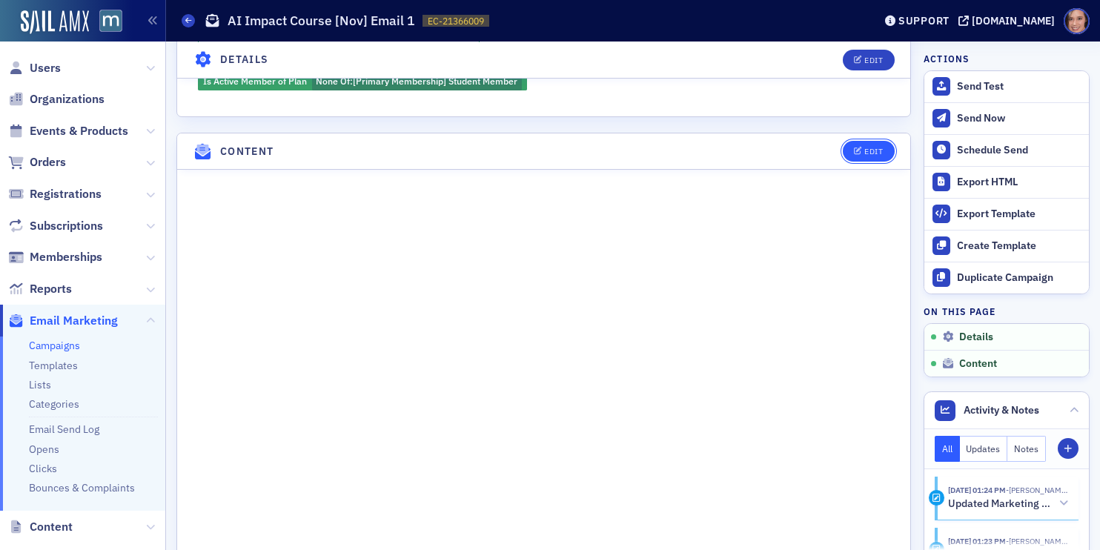
click at [877, 149] on div "Edit" at bounding box center [873, 152] width 19 height 8
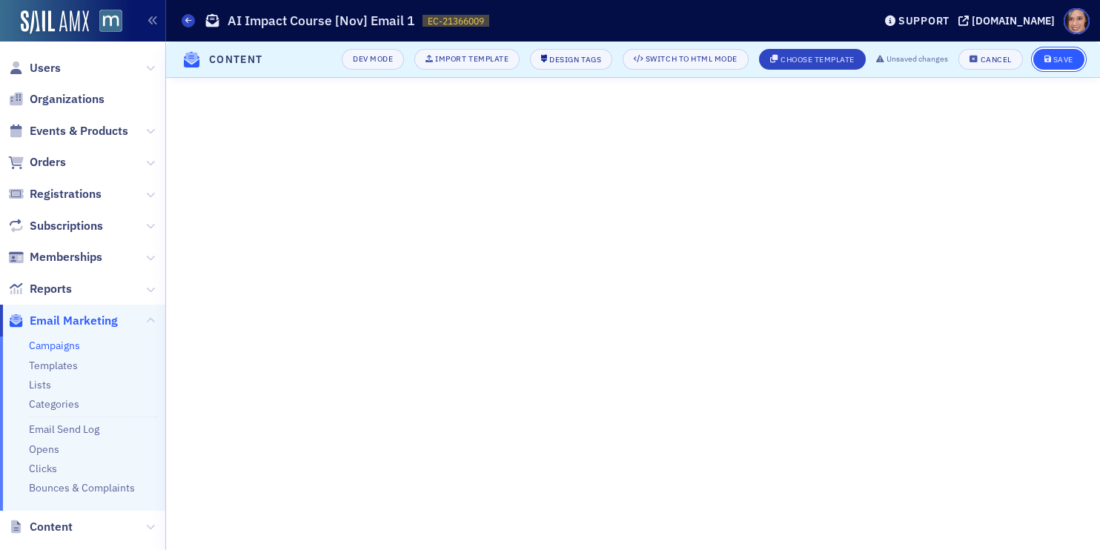
click at [1062, 56] on div "Save" at bounding box center [1063, 60] width 20 height 8
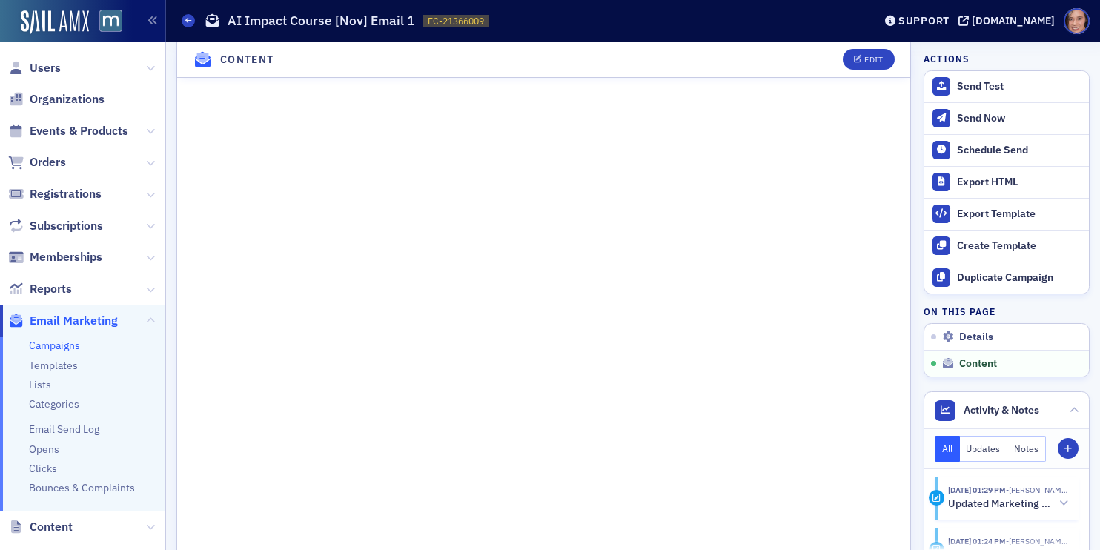
scroll to position [938, 0]
click at [878, 58] on div "Edit" at bounding box center [873, 60] width 19 height 8
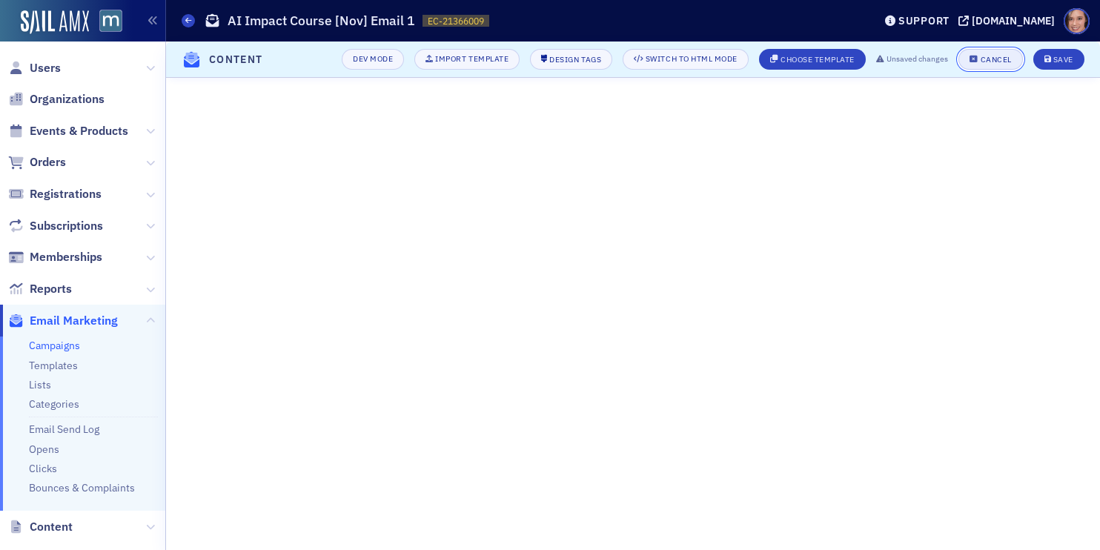
click at [1005, 57] on div "Cancel" at bounding box center [996, 60] width 31 height 8
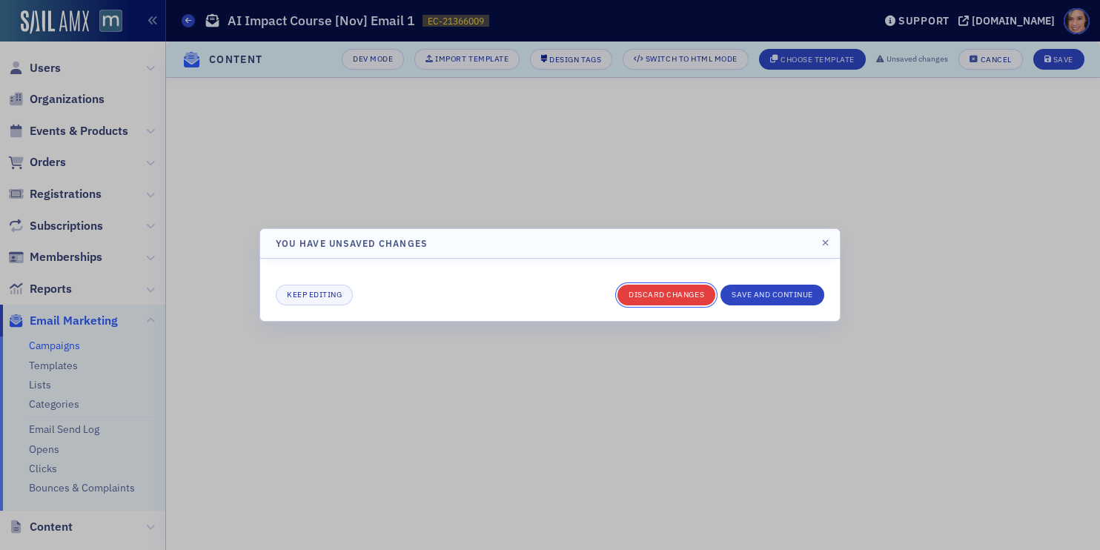
click at [694, 291] on button "Discard changes" at bounding box center [666, 295] width 98 height 21
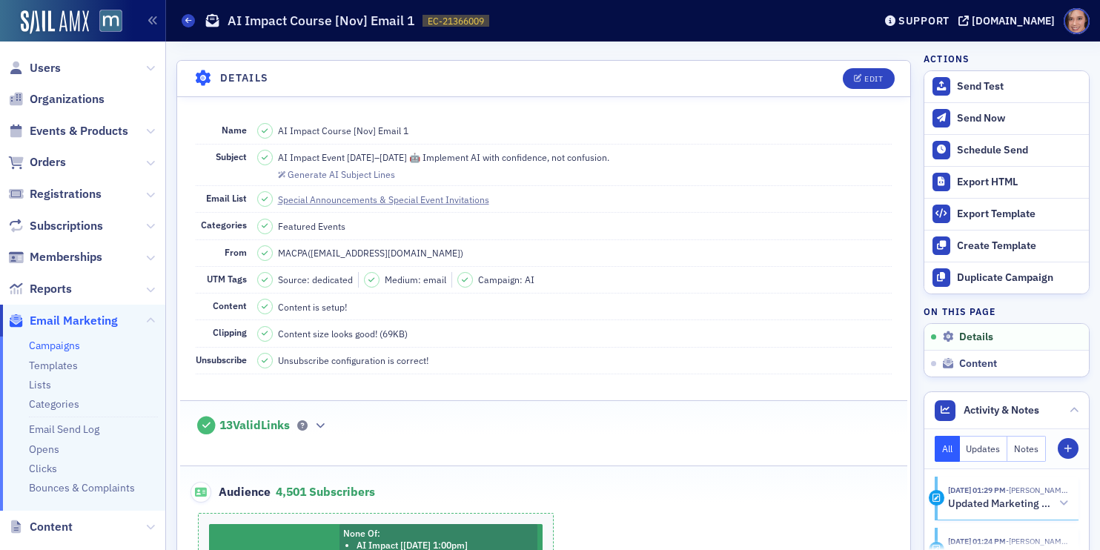
scroll to position [0, 0]
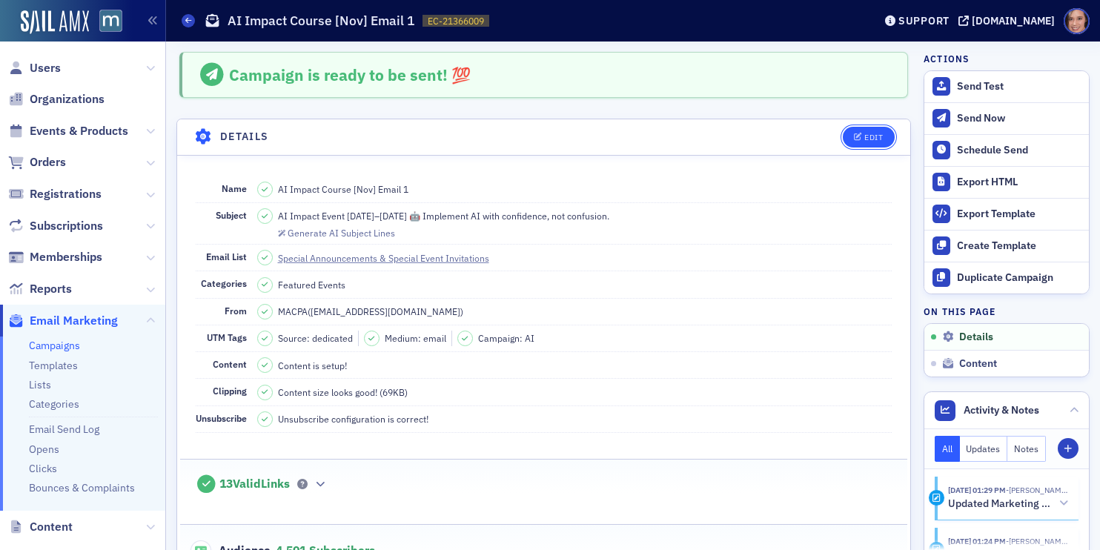
click at [875, 134] on div "Edit" at bounding box center [873, 137] width 19 height 8
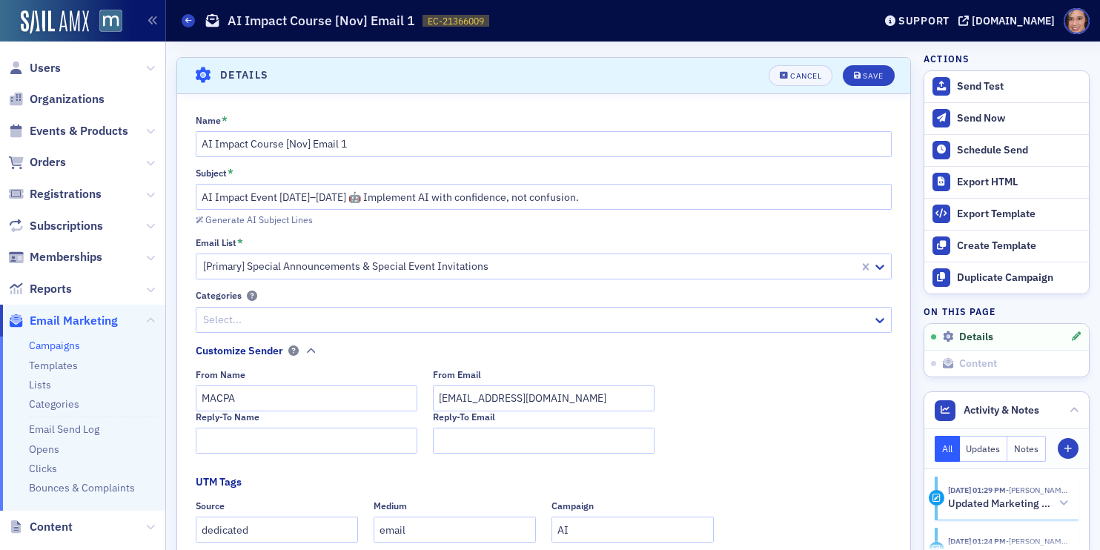
scroll to position [69, 0]
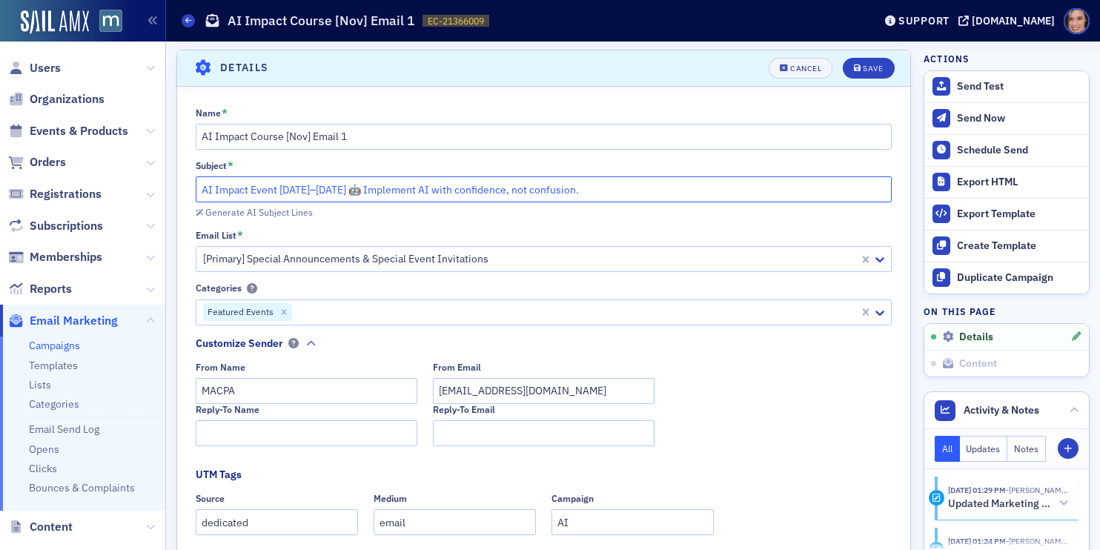
drag, startPoint x: 348, startPoint y: 188, endPoint x: 653, endPoint y: 173, distance: 305.7
click at [653, 173] on div "Subject * AI Impact Event [DATE]–[DATE] 🤖 Implement AI with confidence, not con…" at bounding box center [544, 181] width 697 height 42
paste input "Two Day Intensive for Accounting Leaders"
click at [486, 182] on input "AI Impact Event [DATE]–[DATE] 🤖 Implement AI with confidence, not confusion." at bounding box center [544, 189] width 697 height 26
drag, startPoint x: 587, startPoint y: 188, endPoint x: 354, endPoint y: 188, distance: 232.8
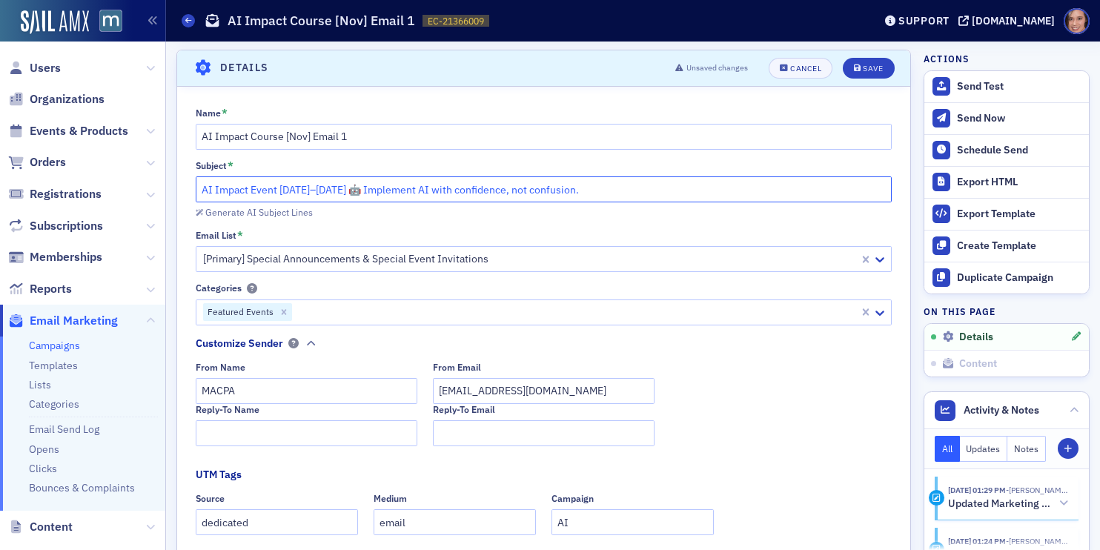
click at [354, 188] on input "AI Impact Event [DATE]–[DATE] 🤖 Implement AI with confidence, not confusion." at bounding box center [544, 189] width 697 height 26
click at [486, 184] on input "AI Impact Event [DATE]–[DATE] 🤖 Implement AI with confidence, not confusion." at bounding box center [544, 189] width 697 height 26
drag, startPoint x: 440, startPoint y: 187, endPoint x: 602, endPoint y: 186, distance: 161.6
click at [602, 186] on input "AI Impact Event [DATE]–[DATE] 🤖 Implement AI with confidence, not confusion." at bounding box center [544, 189] width 697 height 26
type input "AI Impact Event [DATE]–[DATE] 🤖 Implement AI with Confidence"
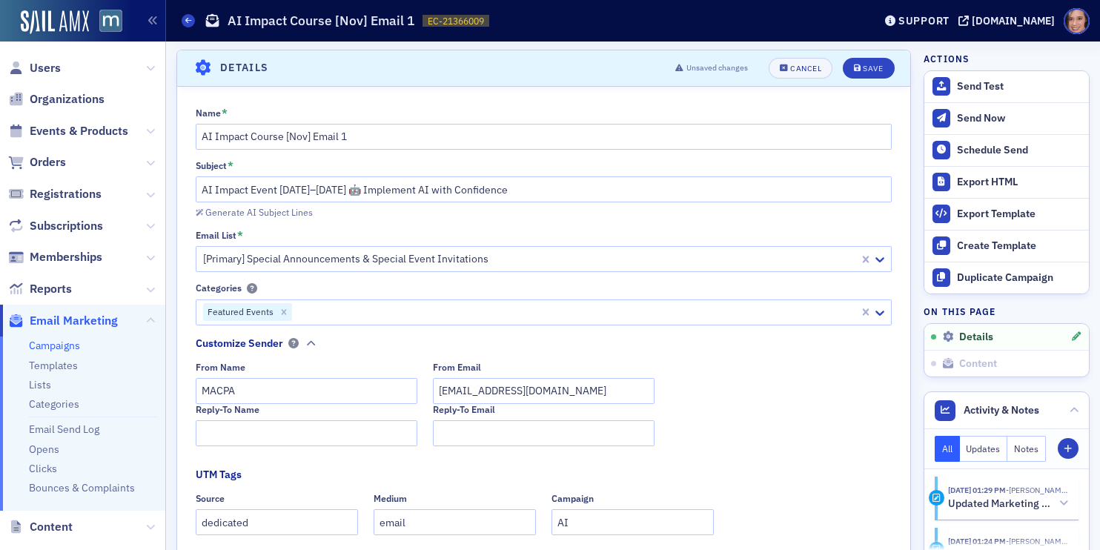
click at [697, 165] on div "Subject *" at bounding box center [544, 165] width 697 height 11
click at [861, 63] on button "Save" at bounding box center [868, 68] width 51 height 21
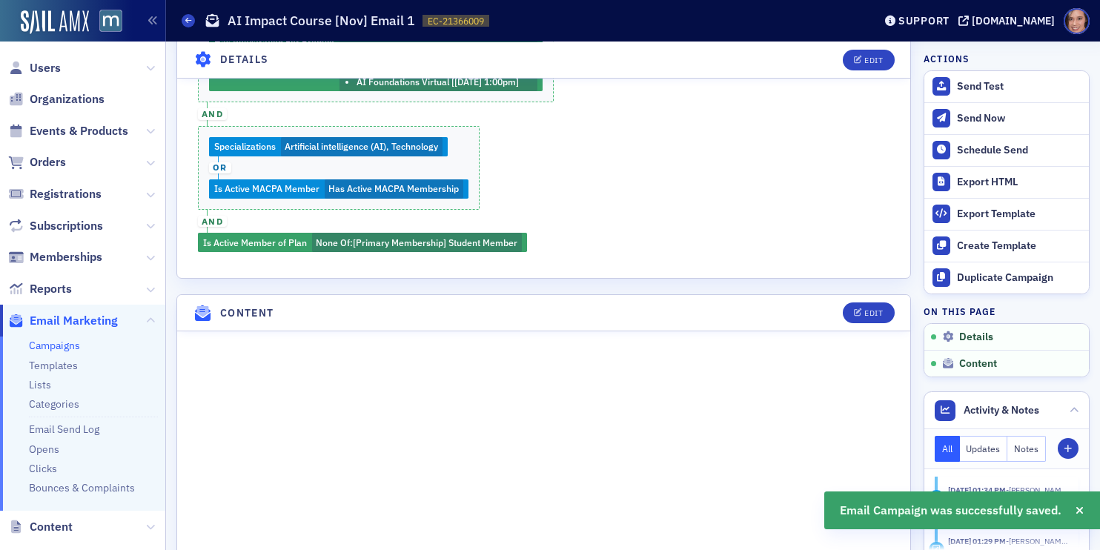
scroll to position [973, 0]
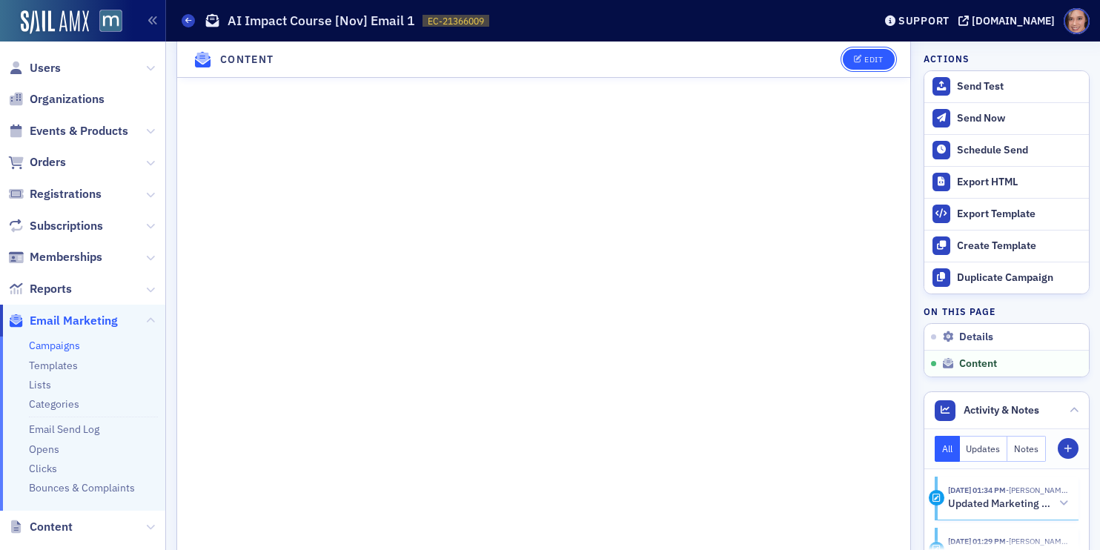
click at [881, 56] on div "Edit" at bounding box center [873, 60] width 19 height 8
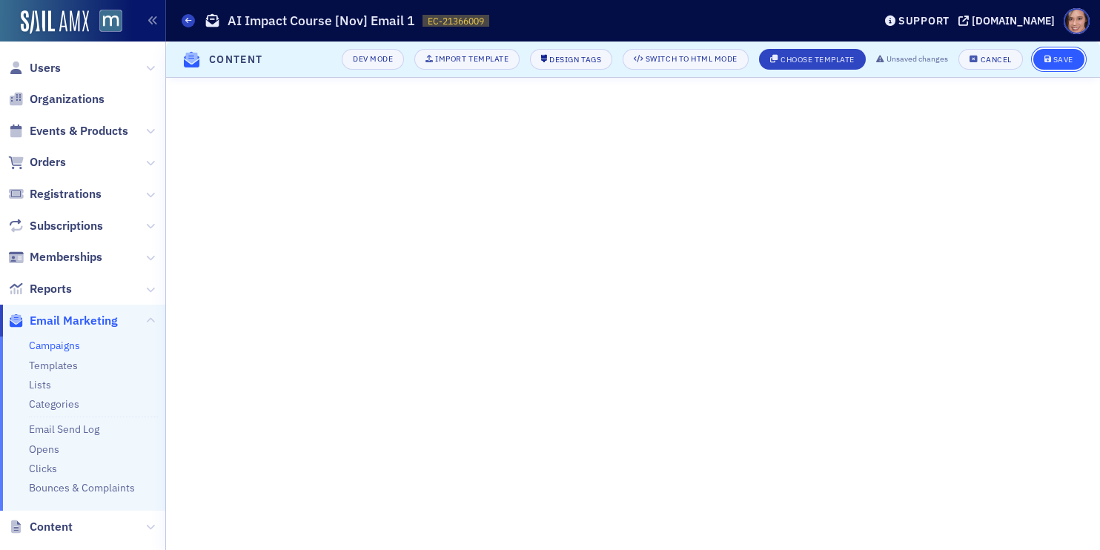
click at [1050, 61] on icon "submit" at bounding box center [1047, 60] width 7 height 8
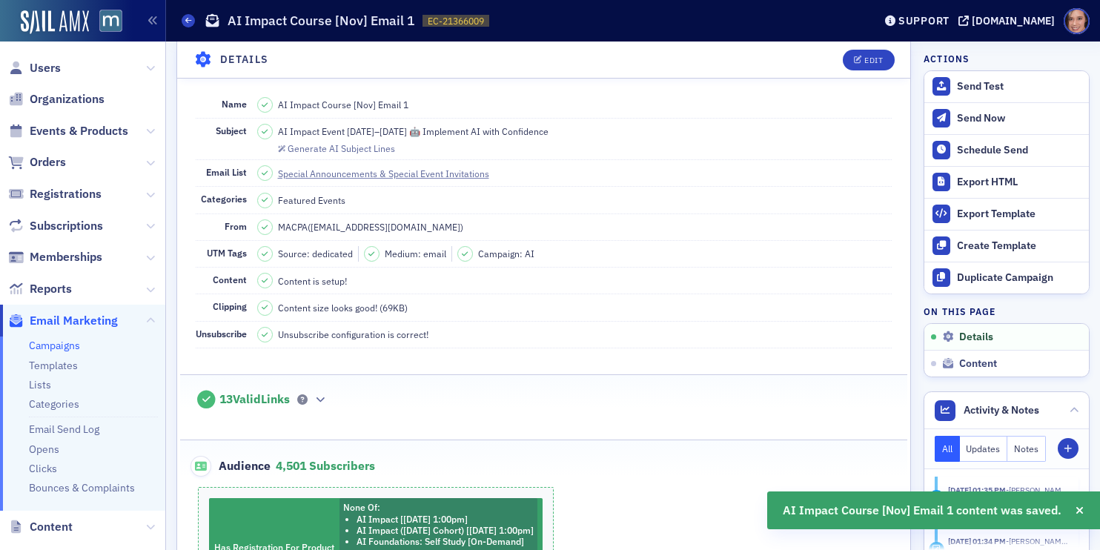
scroll to position [0, 0]
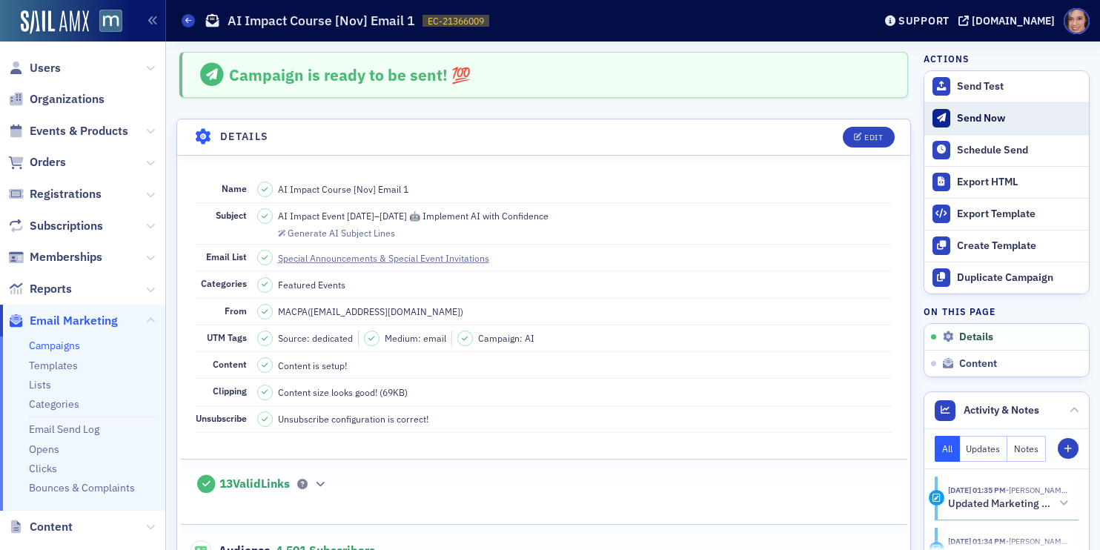
click at [999, 125] on button "Send Now" at bounding box center [1006, 118] width 165 height 32
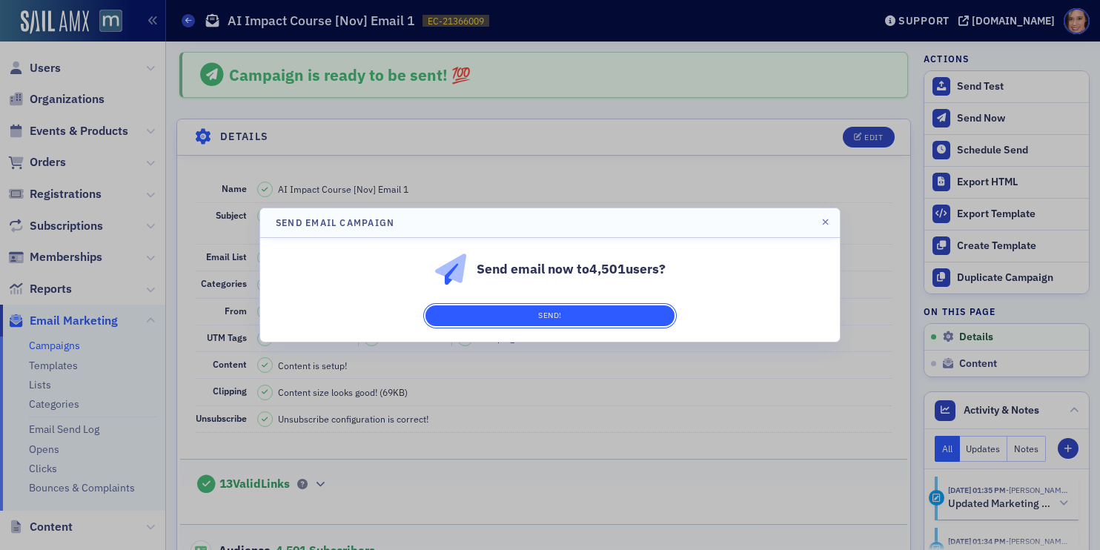
click at [631, 318] on button "Send!" at bounding box center [549, 315] width 249 height 21
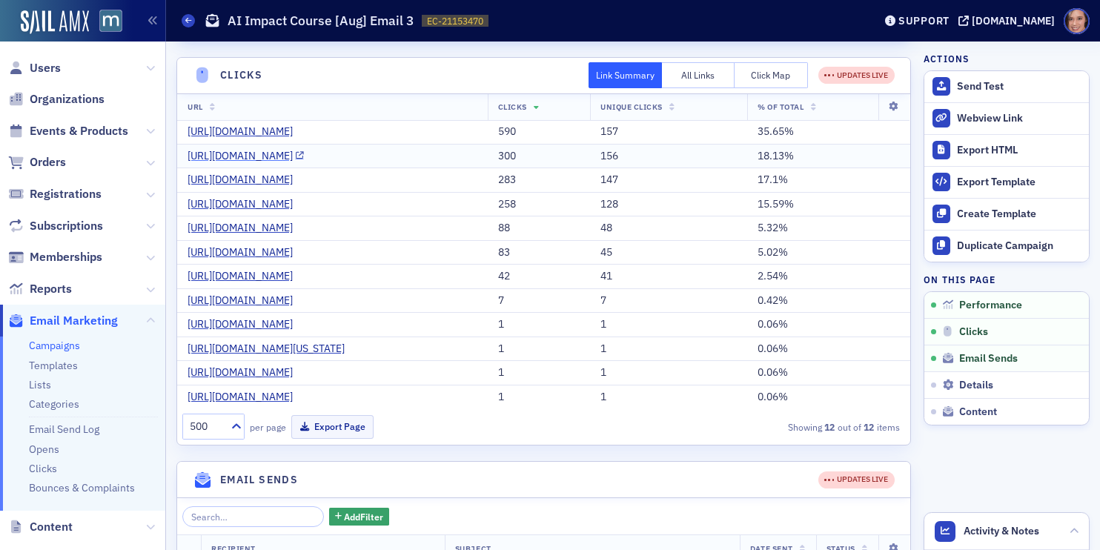
scroll to position [325, 0]
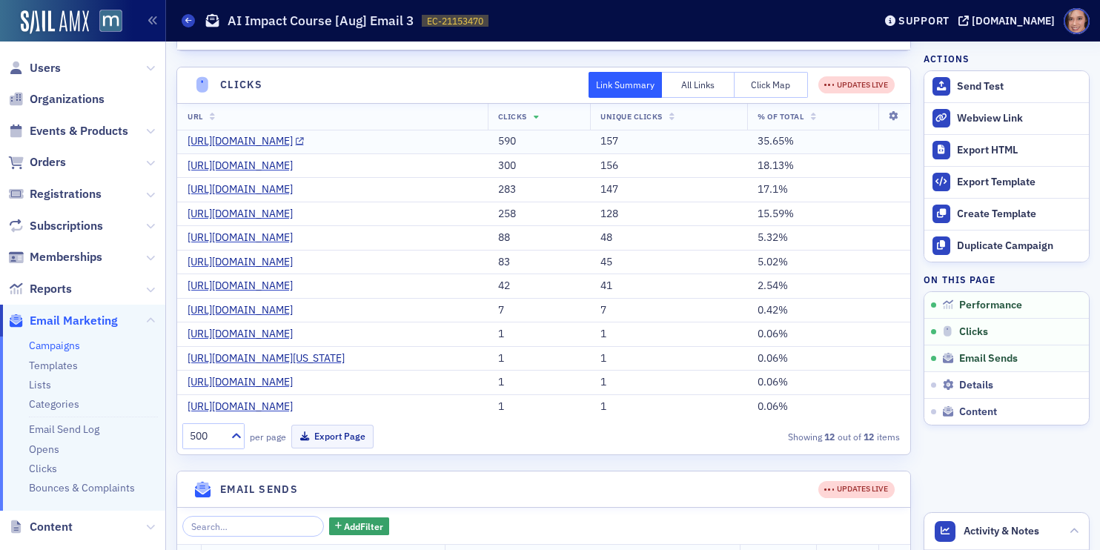
click at [400, 133] on td "https://macpa.org/catalog/events/21254327-ai-foundations-virtual-2025-26-08" at bounding box center [332, 142] width 311 height 24
click at [304, 144] on link "https://macpa.org/catalog/events/21254327-ai-foundations-virtual-2025-26-08" at bounding box center [246, 141] width 116 height 13
click at [304, 171] on link "https://macpa.org/catalog/events/21100883-ai-impact-september-2025-cohort-2025-…" at bounding box center [246, 165] width 116 height 13
